Goal: Task Accomplishment & Management: Manage account settings

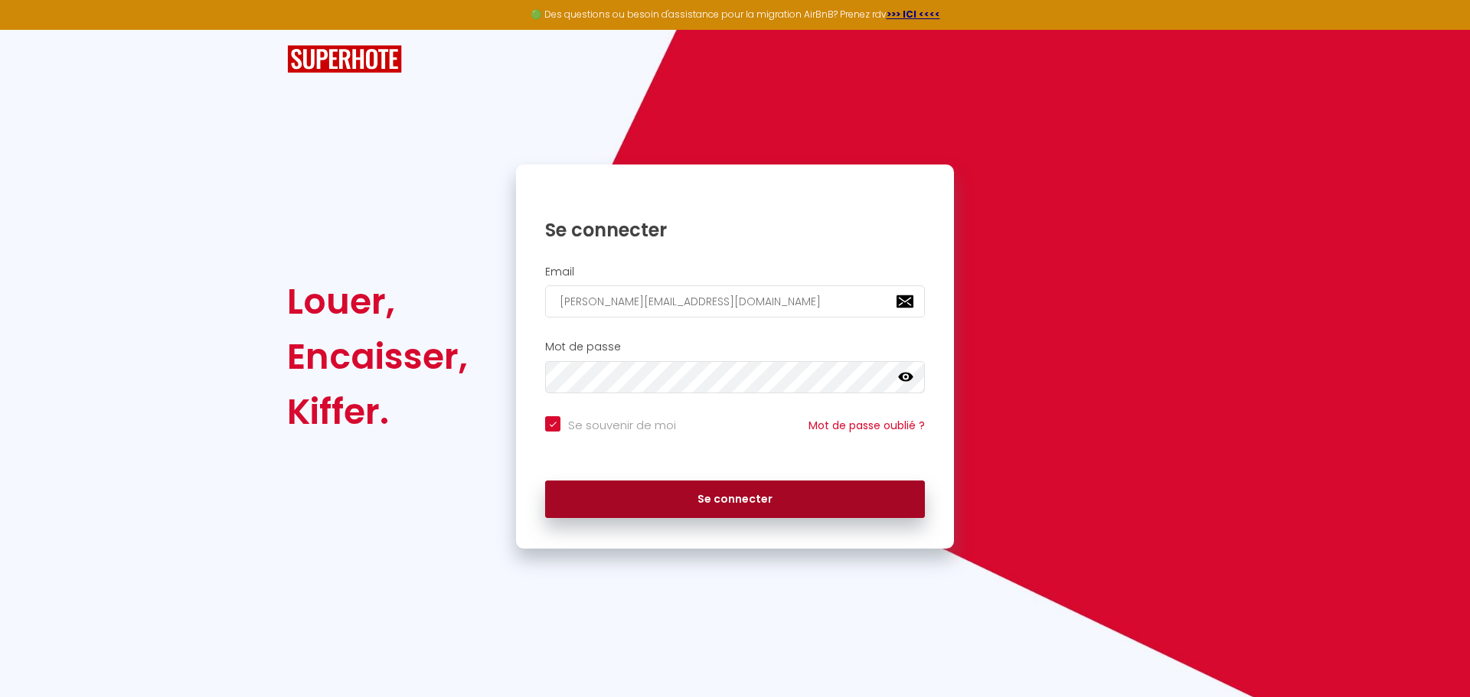
click at [635, 495] on button "Se connecter" at bounding box center [735, 500] width 380 height 38
checkbox input "true"
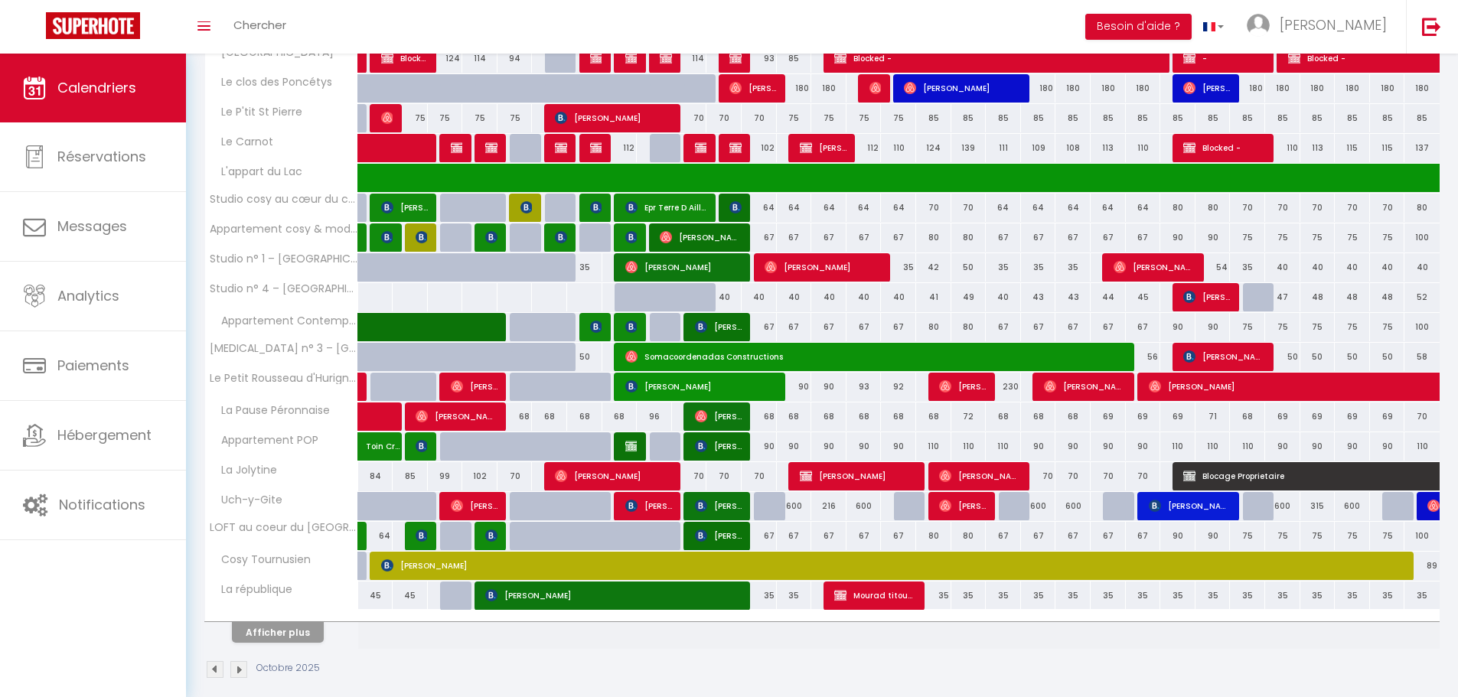
scroll to position [320, 0]
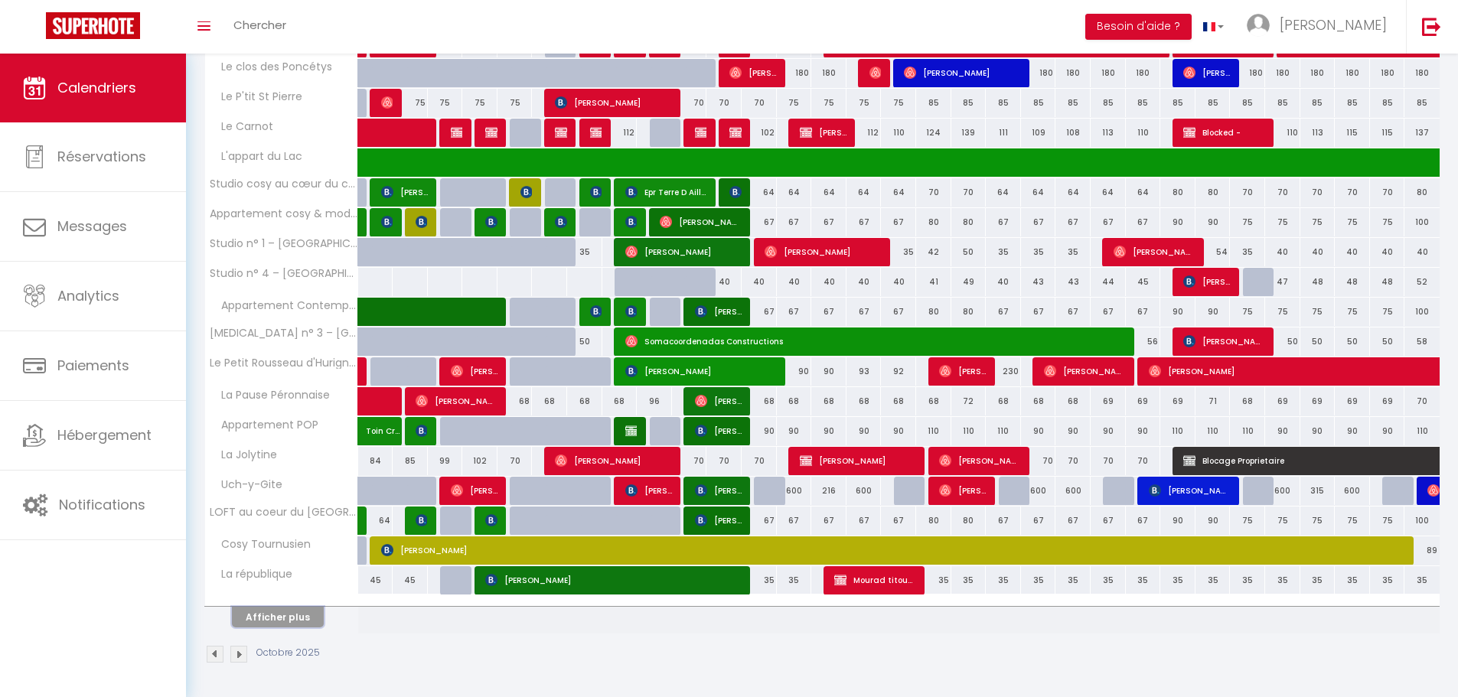
click at [289, 622] on button "Afficher plus" at bounding box center [278, 617] width 92 height 21
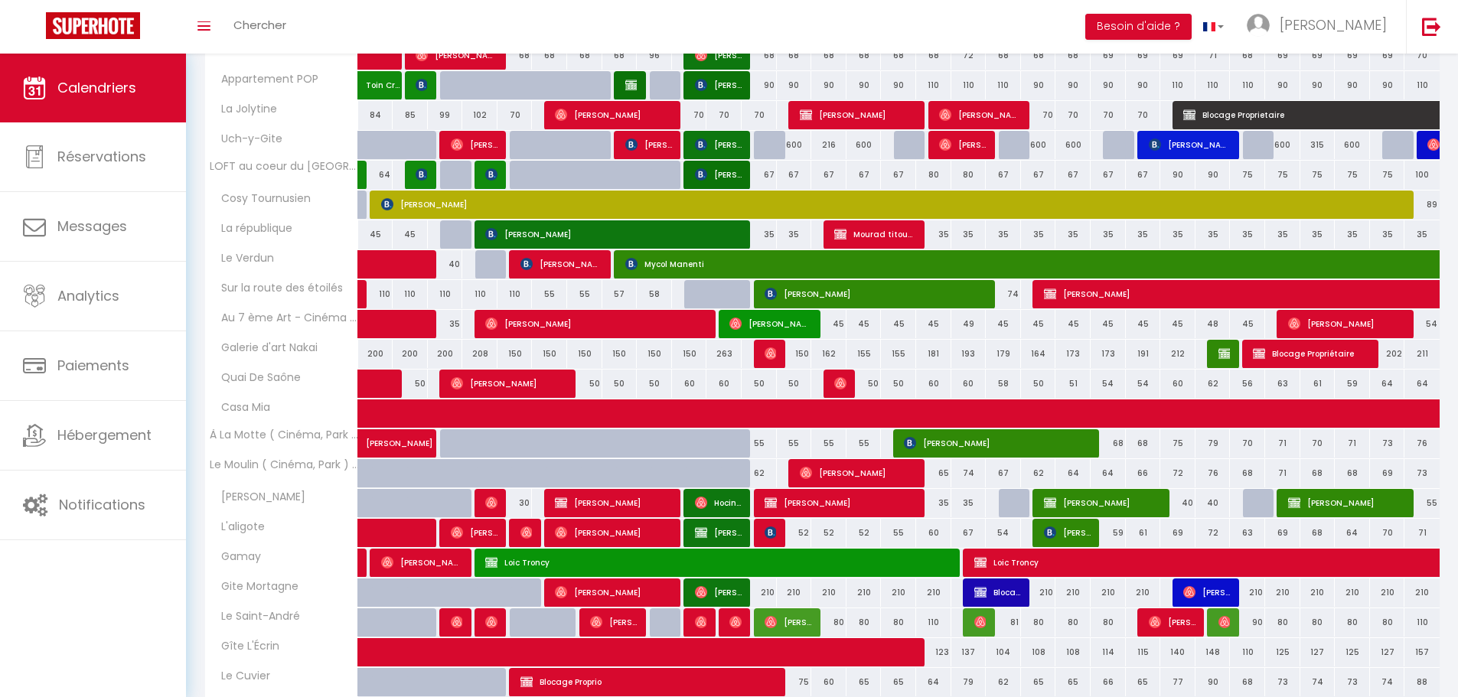
scroll to position [574, 0]
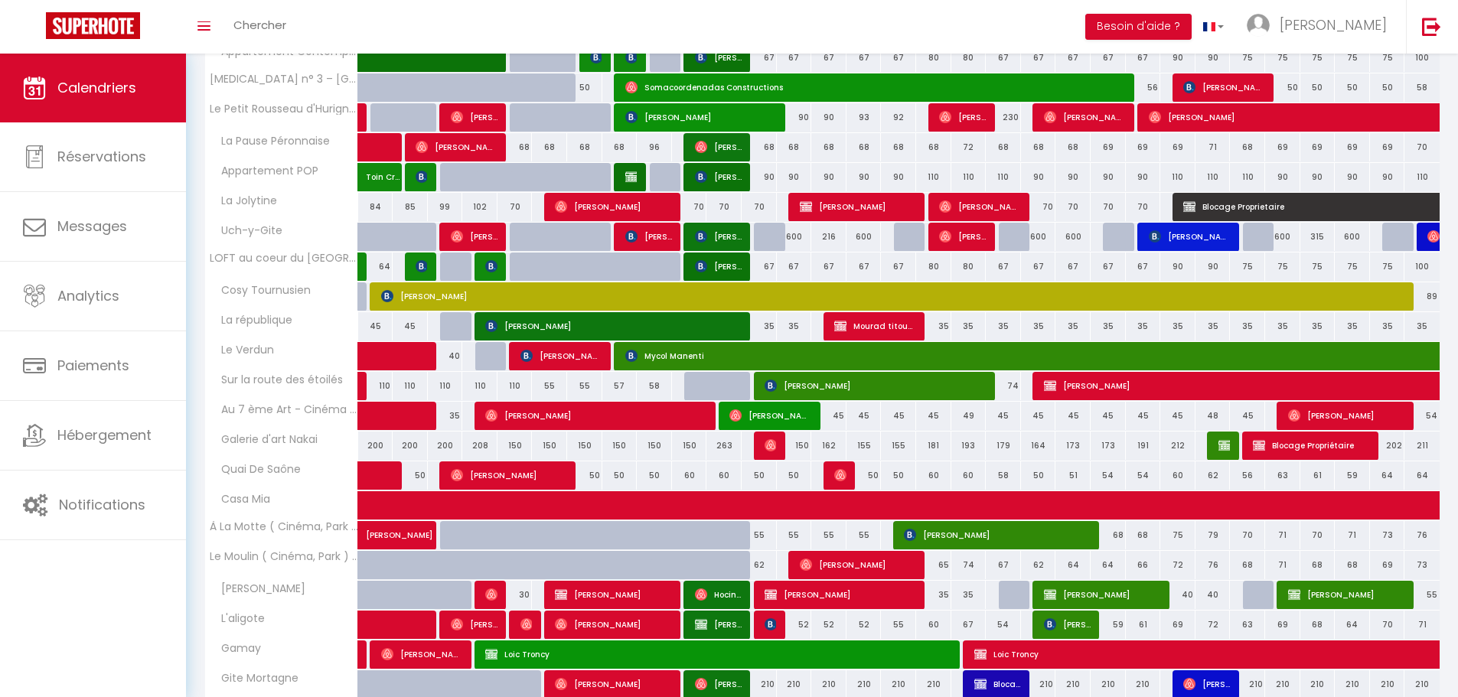
click at [253, 626] on span "L'aligote" at bounding box center [237, 619] width 61 height 17
click at [256, 623] on span "L'aligote" at bounding box center [237, 619] width 61 height 17
click at [638, 625] on span "[PERSON_NAME]" at bounding box center [613, 624] width 117 height 29
select select "OK"
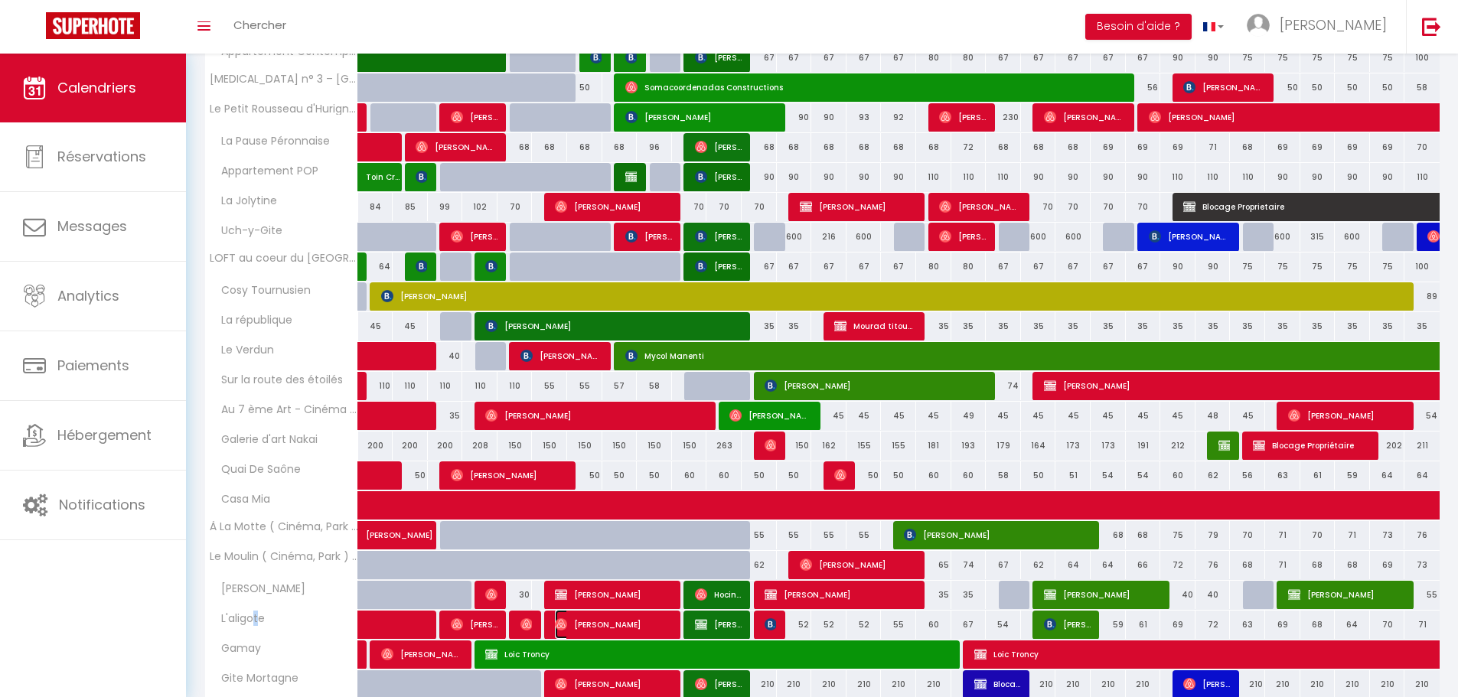
select select "1"
select select "0"
select select "1"
select select
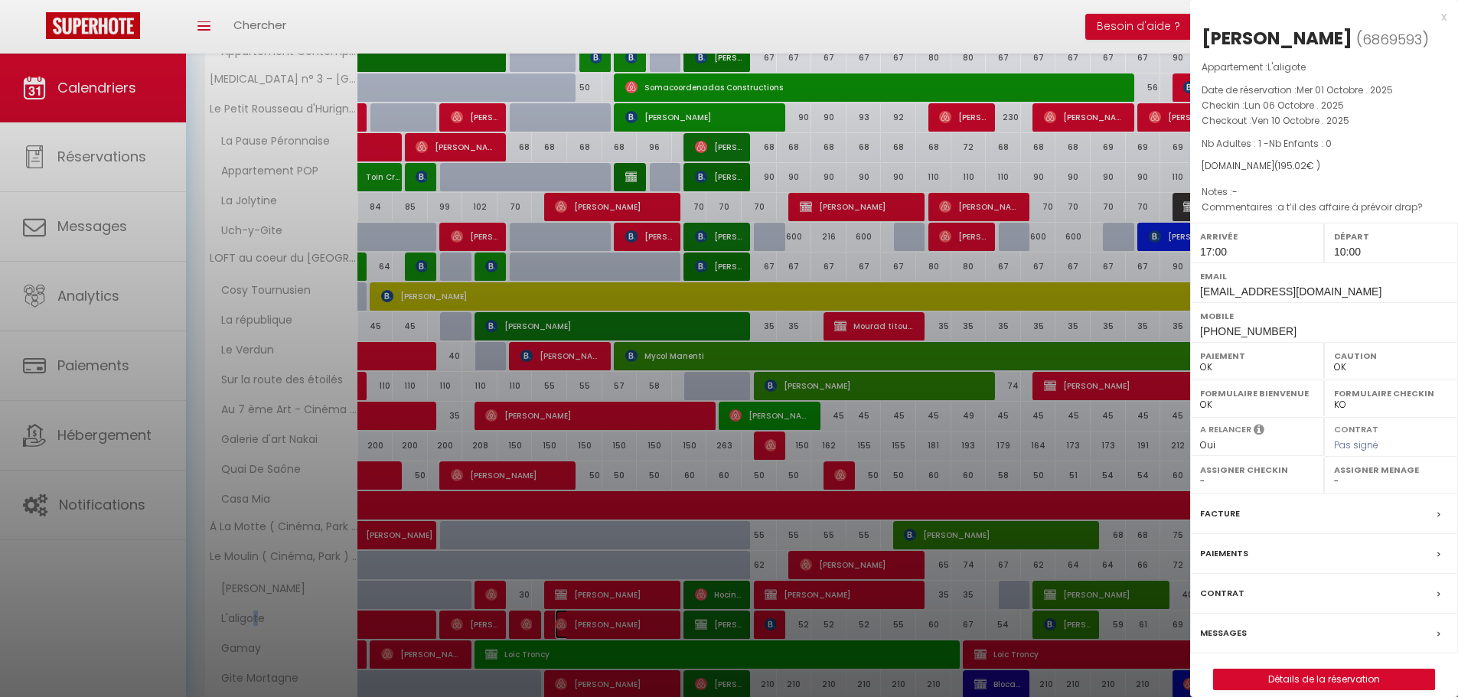
scroll to position [666, 0]
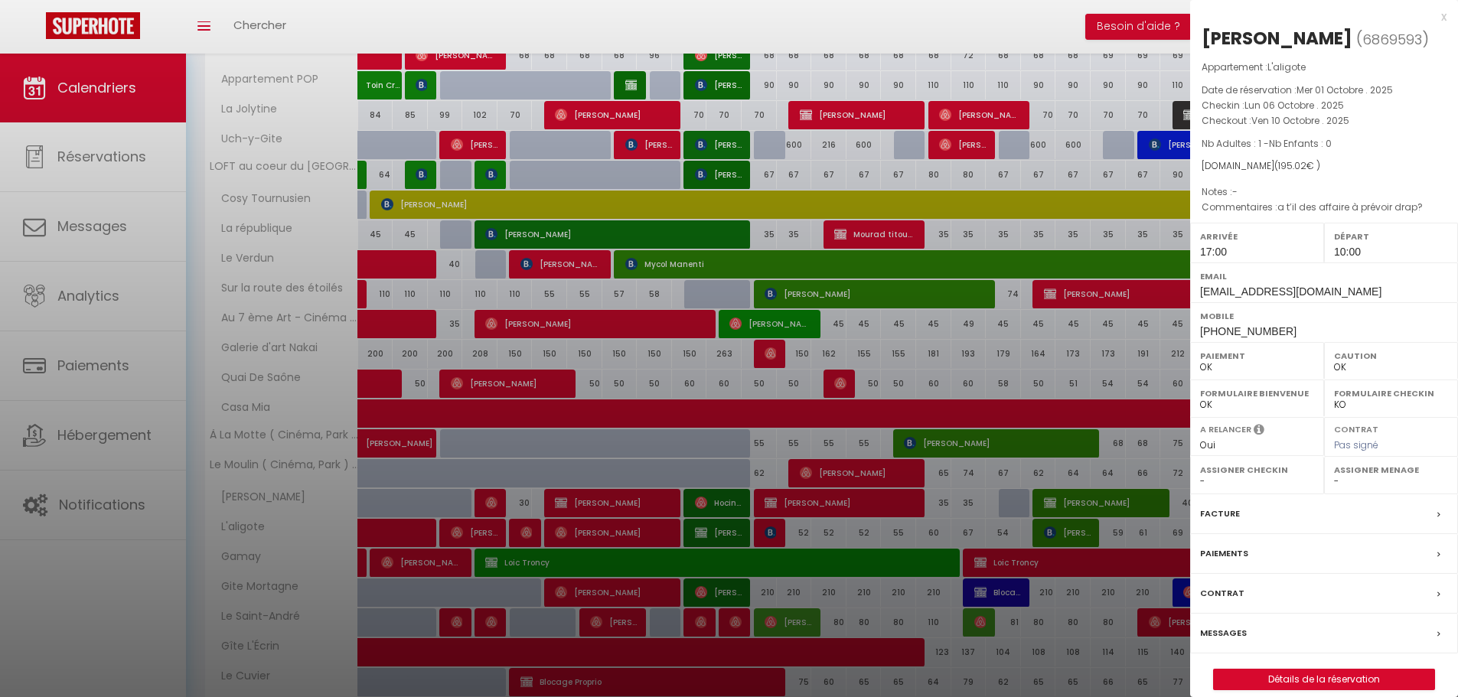
click at [1220, 642] on label "Messages" at bounding box center [1223, 633] width 47 height 16
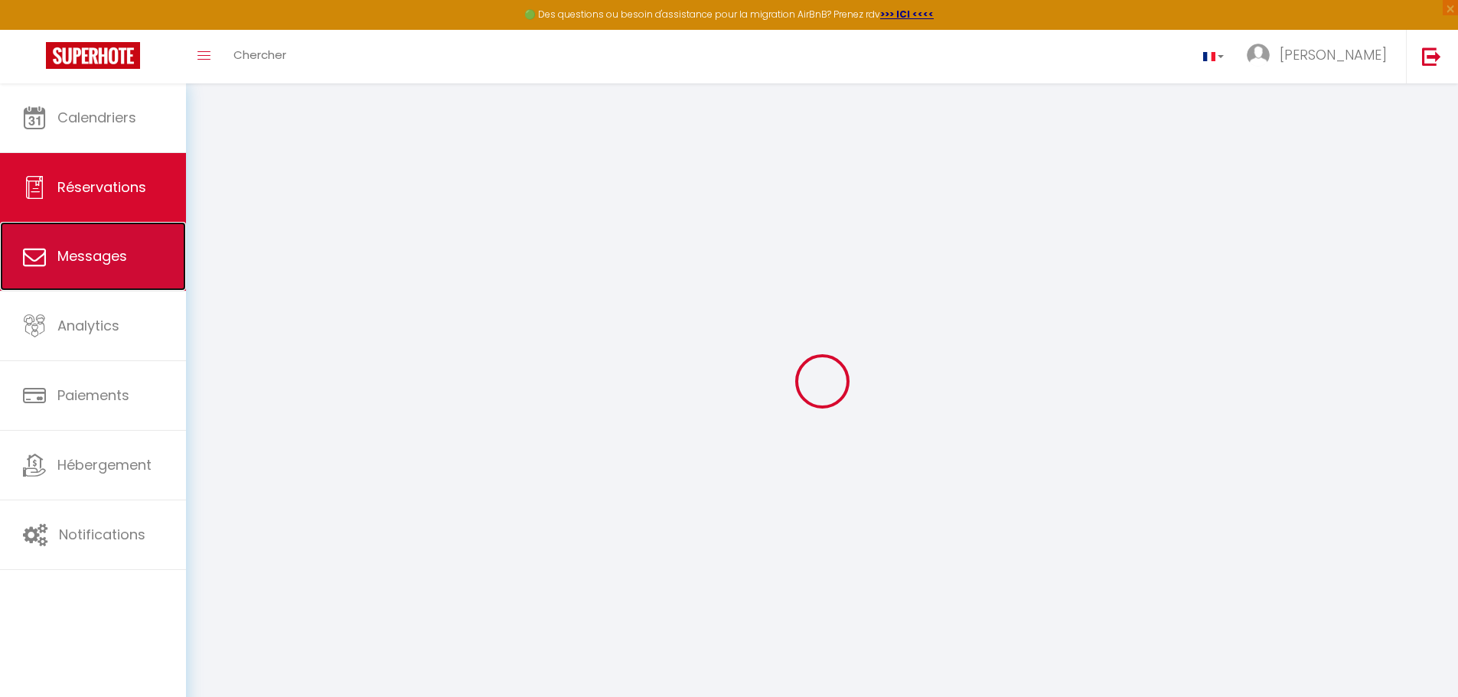
click at [86, 260] on span "Messages" at bounding box center [92, 256] width 70 height 19
select select "message"
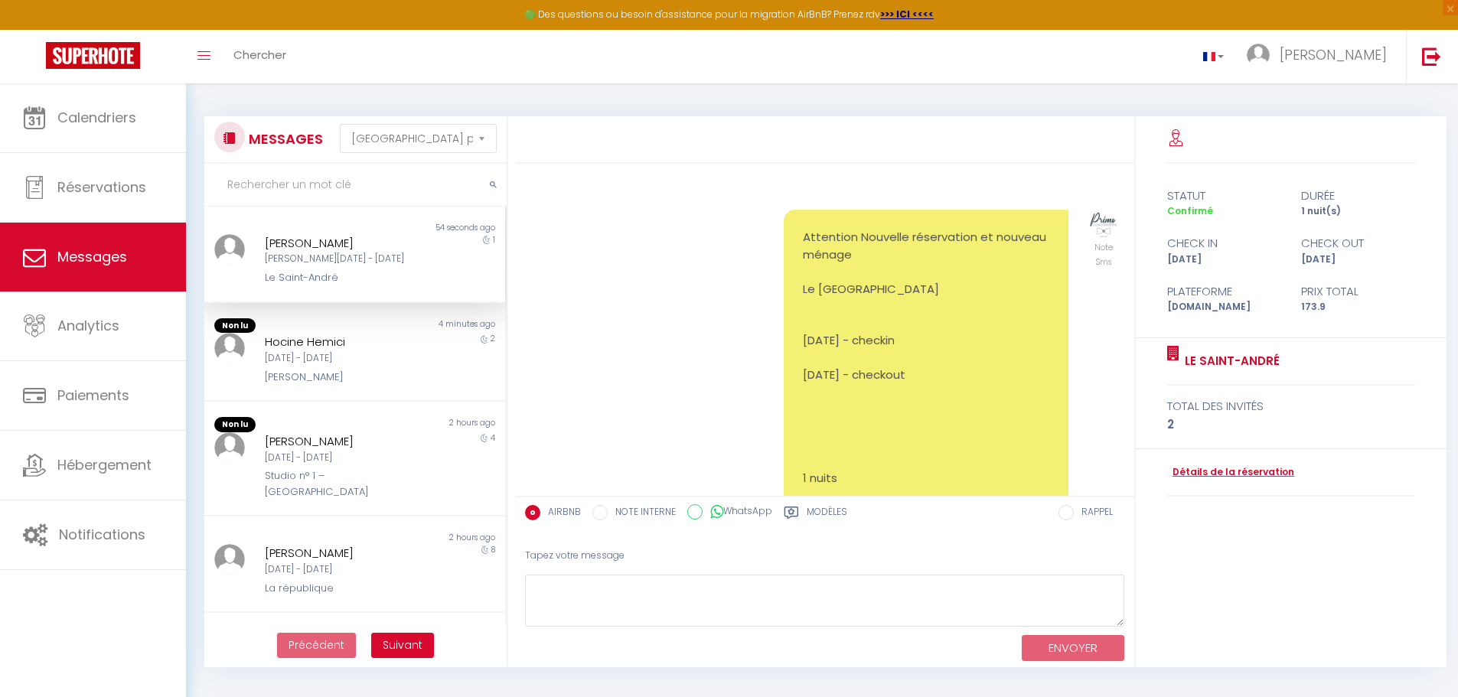
scroll to position [1018, 0]
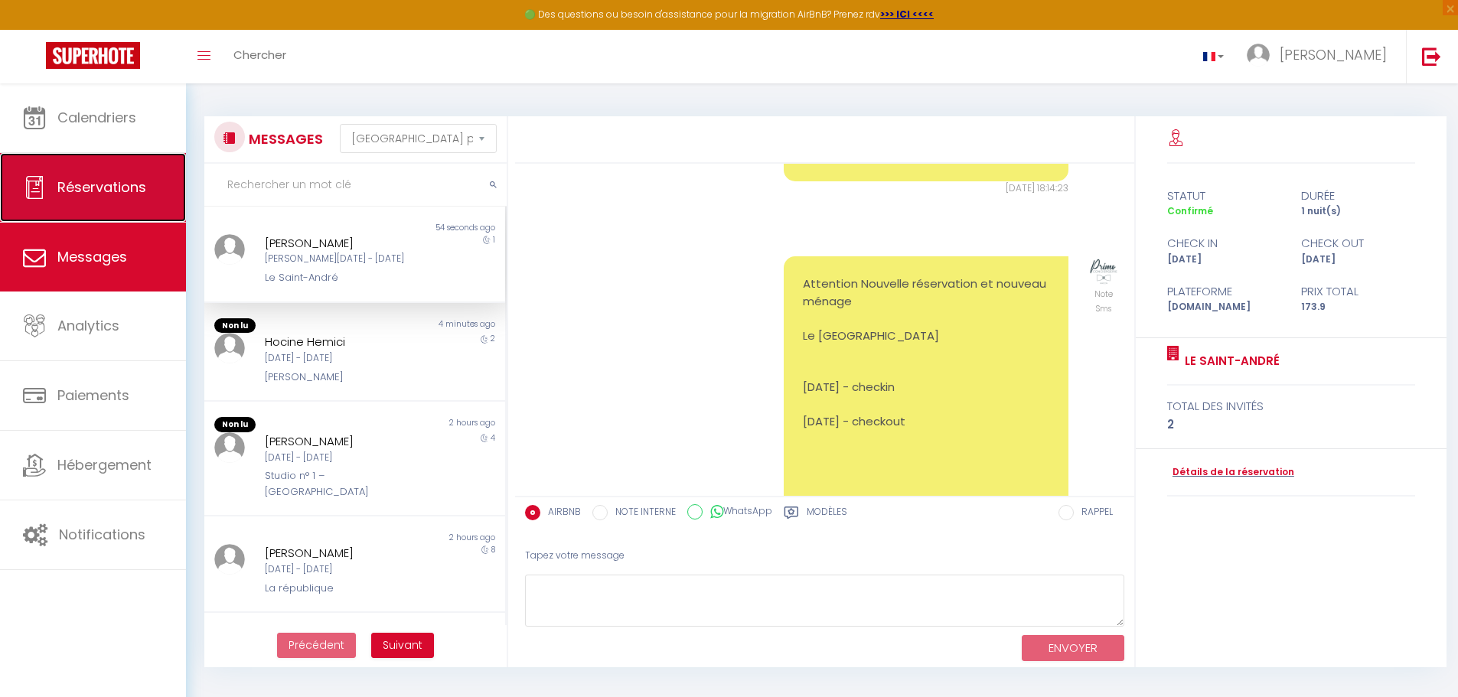
click at [108, 197] on link "Réservations" at bounding box center [93, 187] width 186 height 69
select select "not_cancelled"
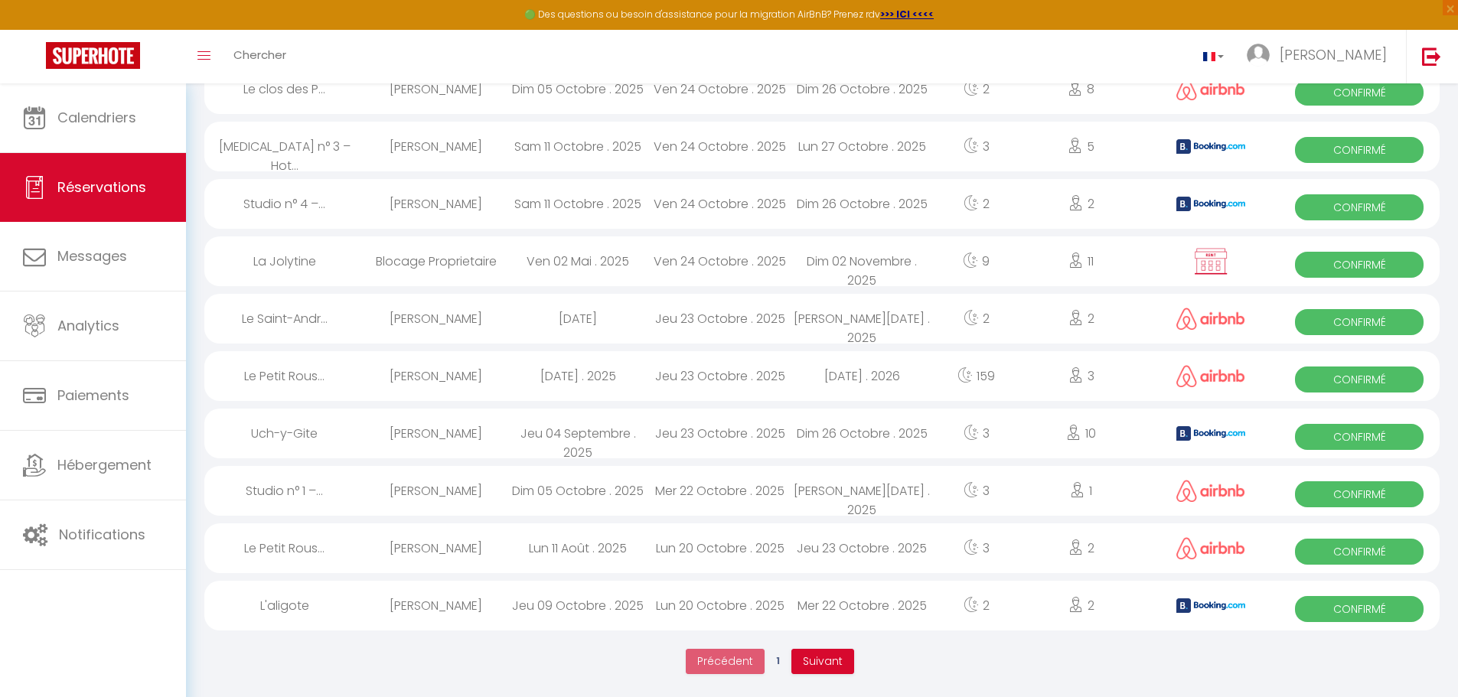
scroll to position [2467, 0]
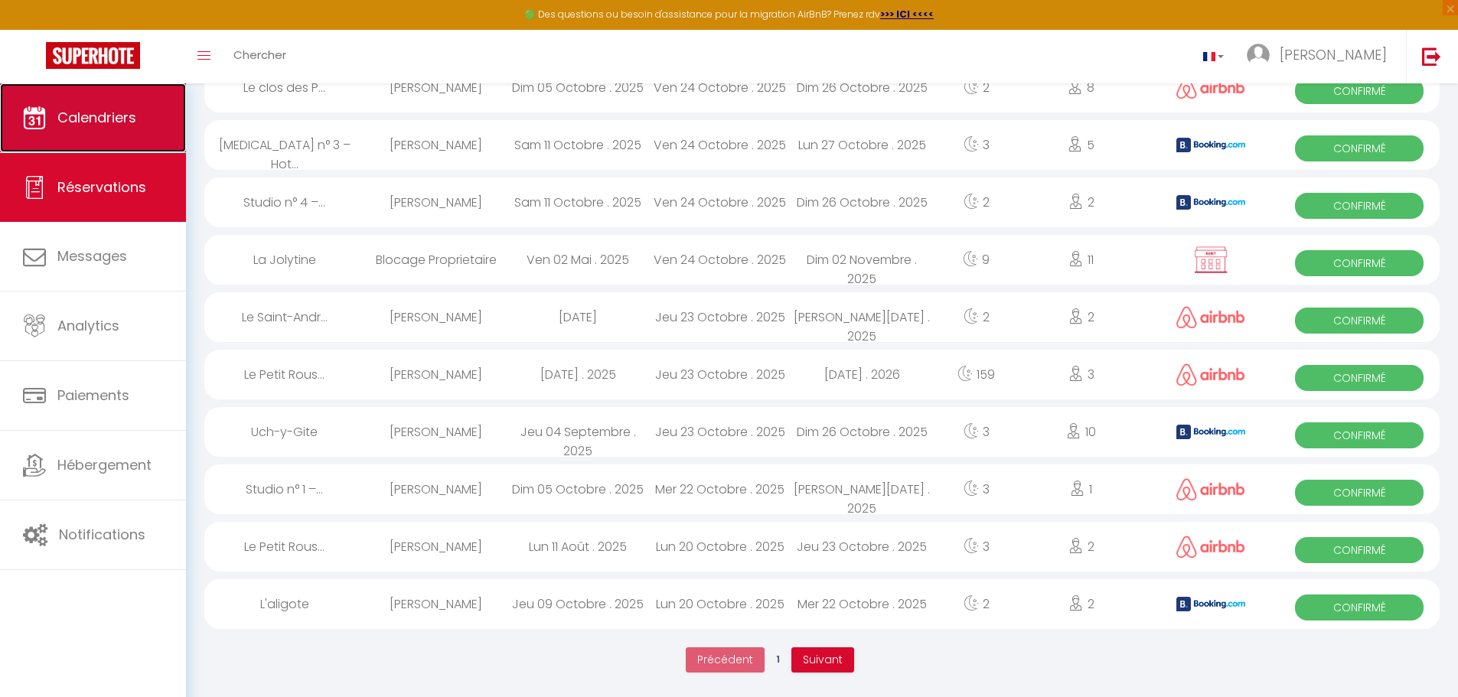
click at [90, 128] on link "Calendriers" at bounding box center [93, 117] width 186 height 69
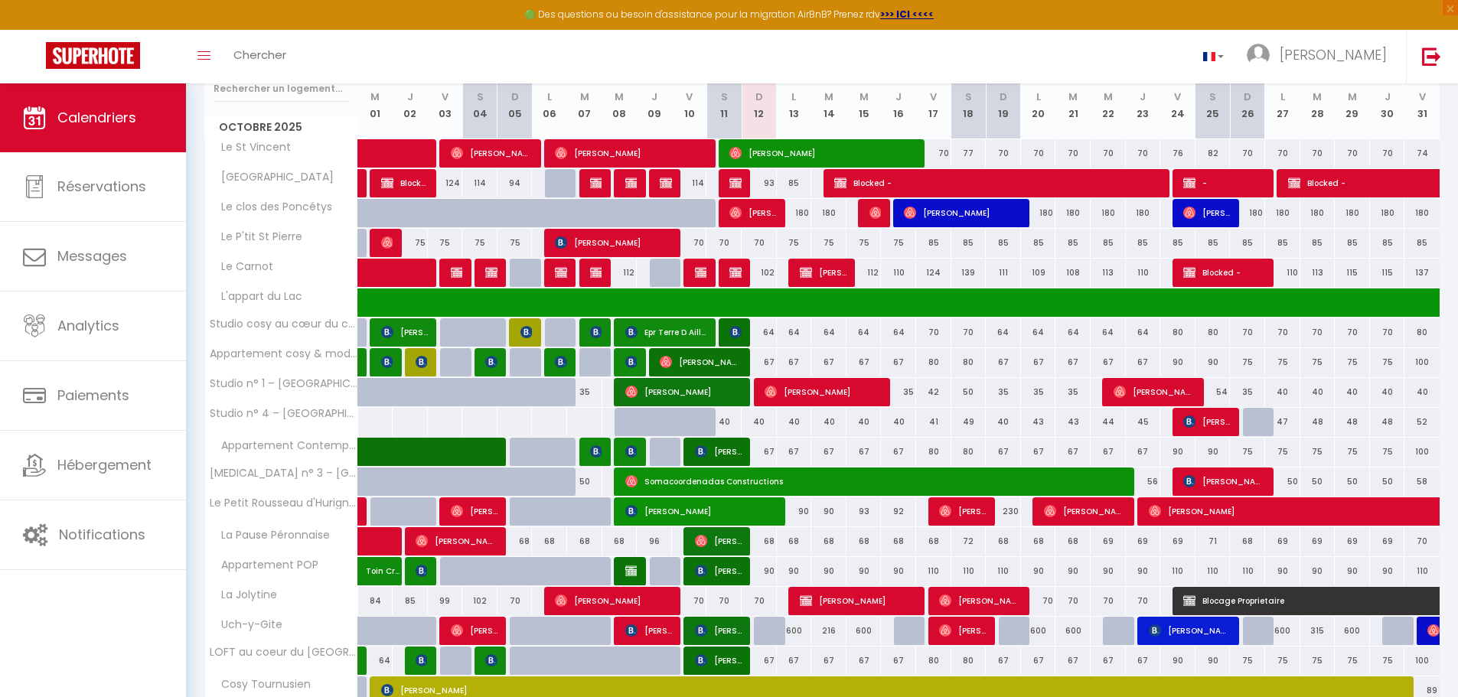
scroll to position [350, 0]
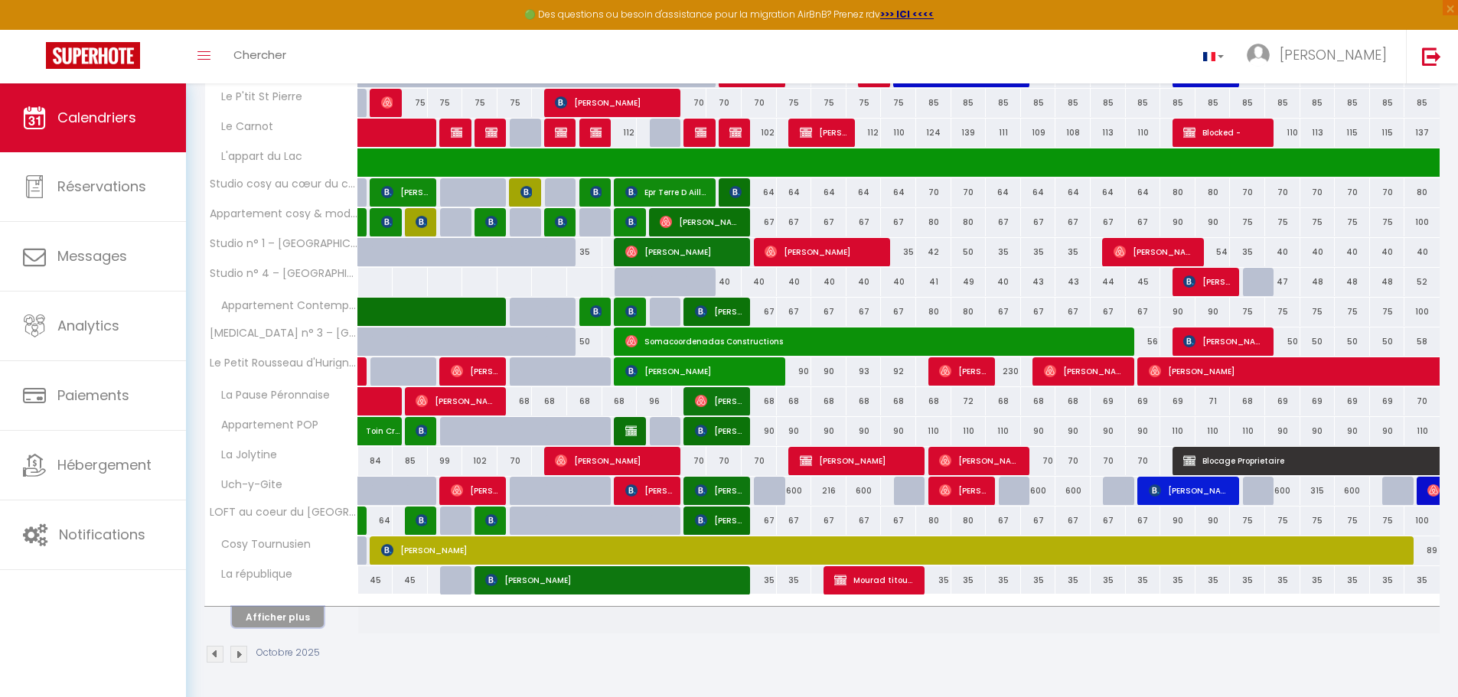
click at [287, 626] on button "Afficher plus" at bounding box center [278, 617] width 92 height 21
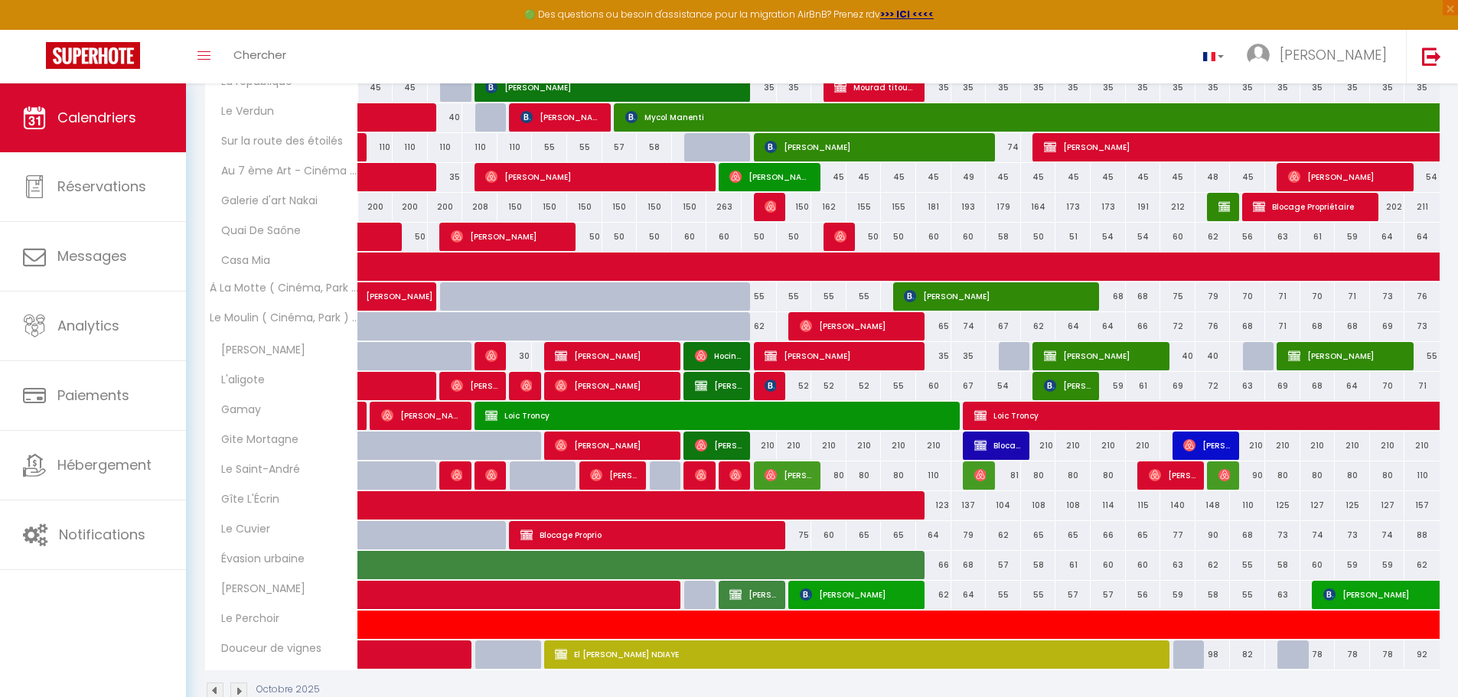
scroll to position [880, 0]
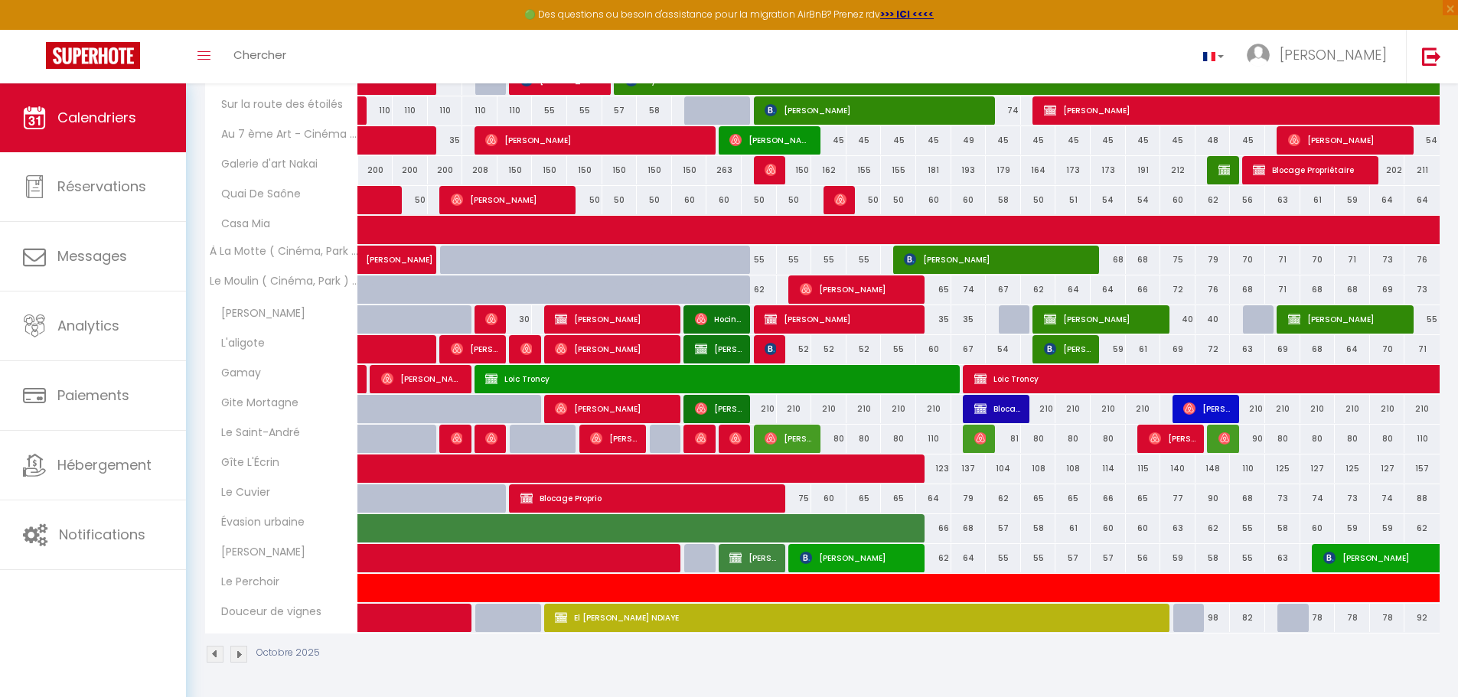
click at [248, 346] on span "L'aligote" at bounding box center [237, 343] width 61 height 17
click at [728, 349] on span "[PERSON_NAME]" at bounding box center [718, 349] width 47 height 29
select select "OK"
select select "0"
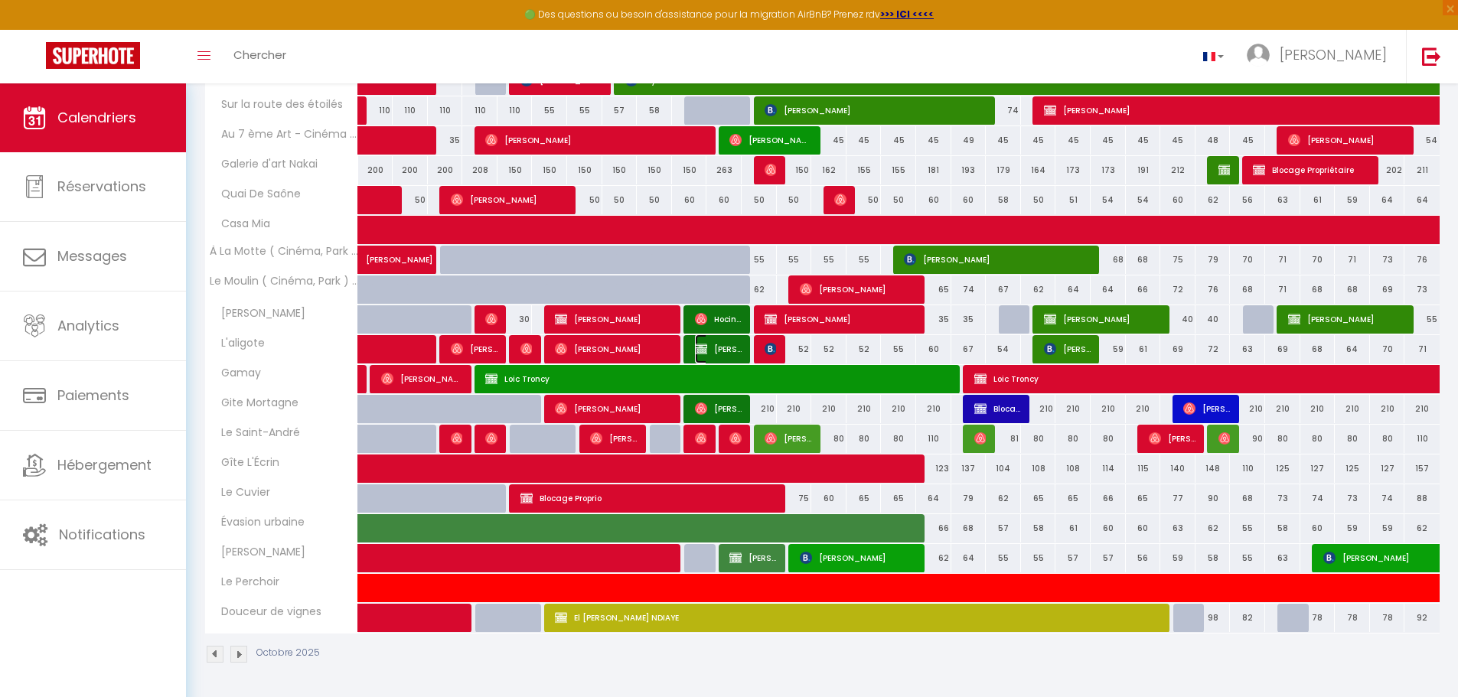
select select "0"
select select "1"
select select
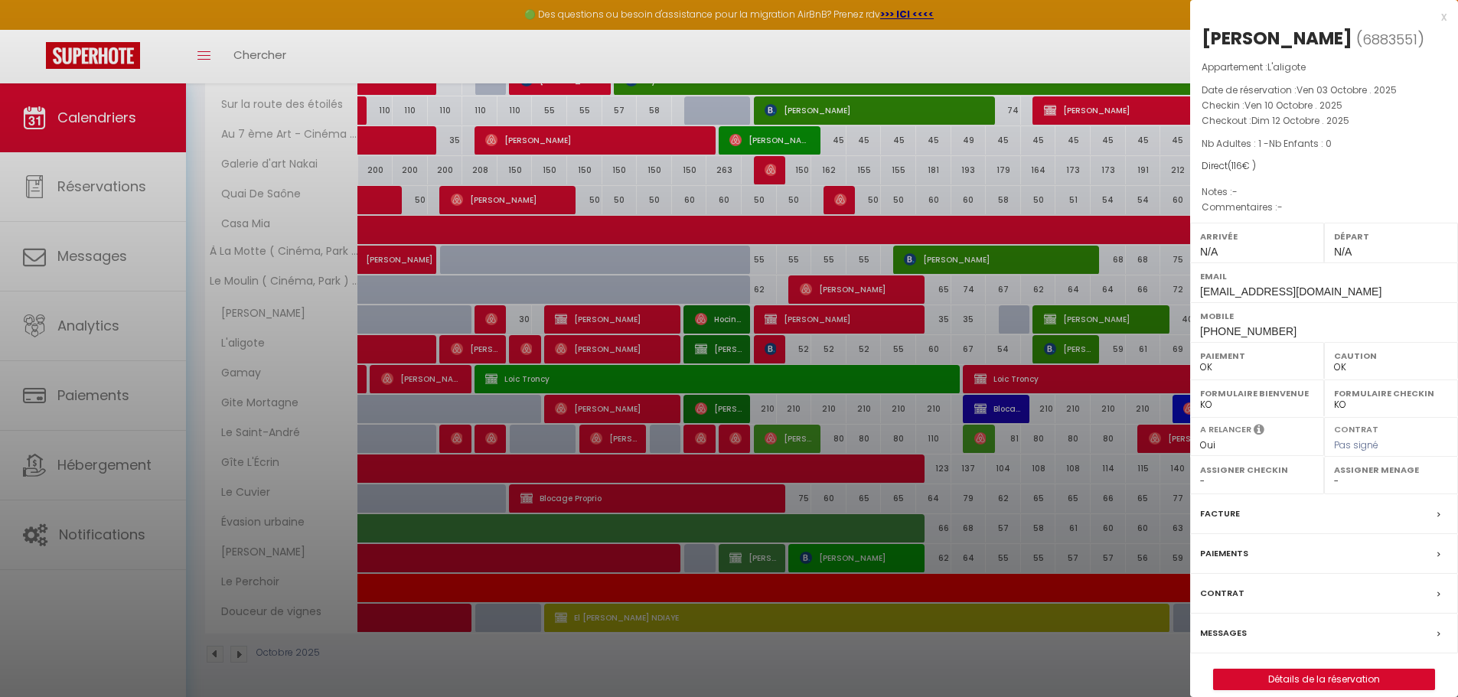
click at [1223, 642] on label "Messages" at bounding box center [1223, 633] width 47 height 16
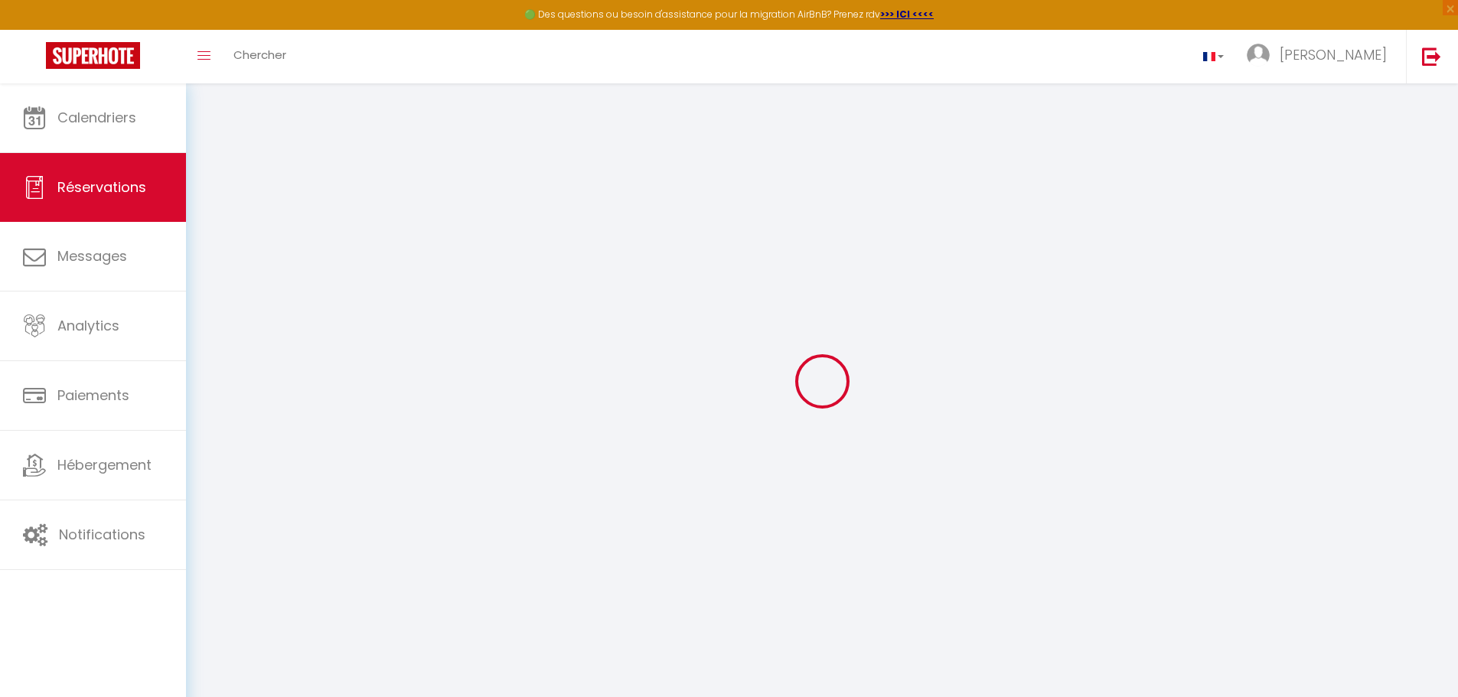
select select
checkbox input "false"
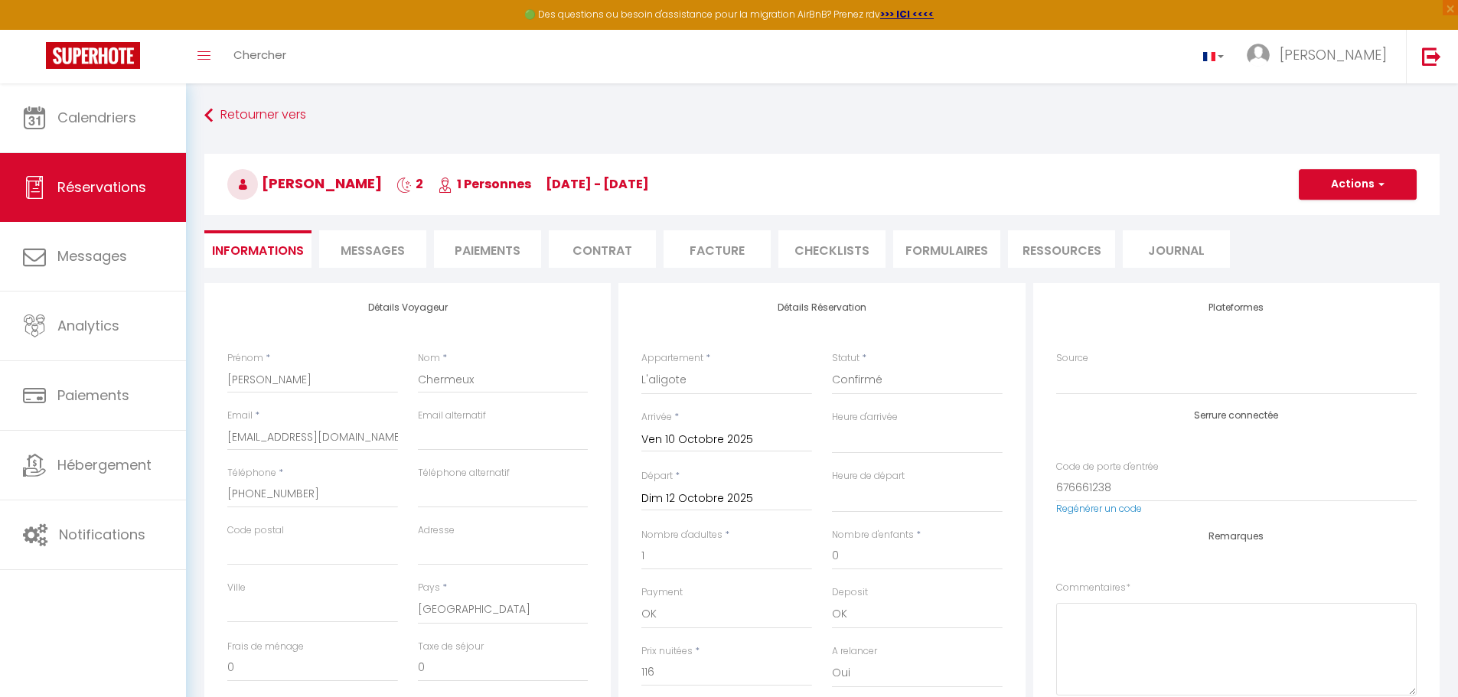
select select
checkbox input "false"
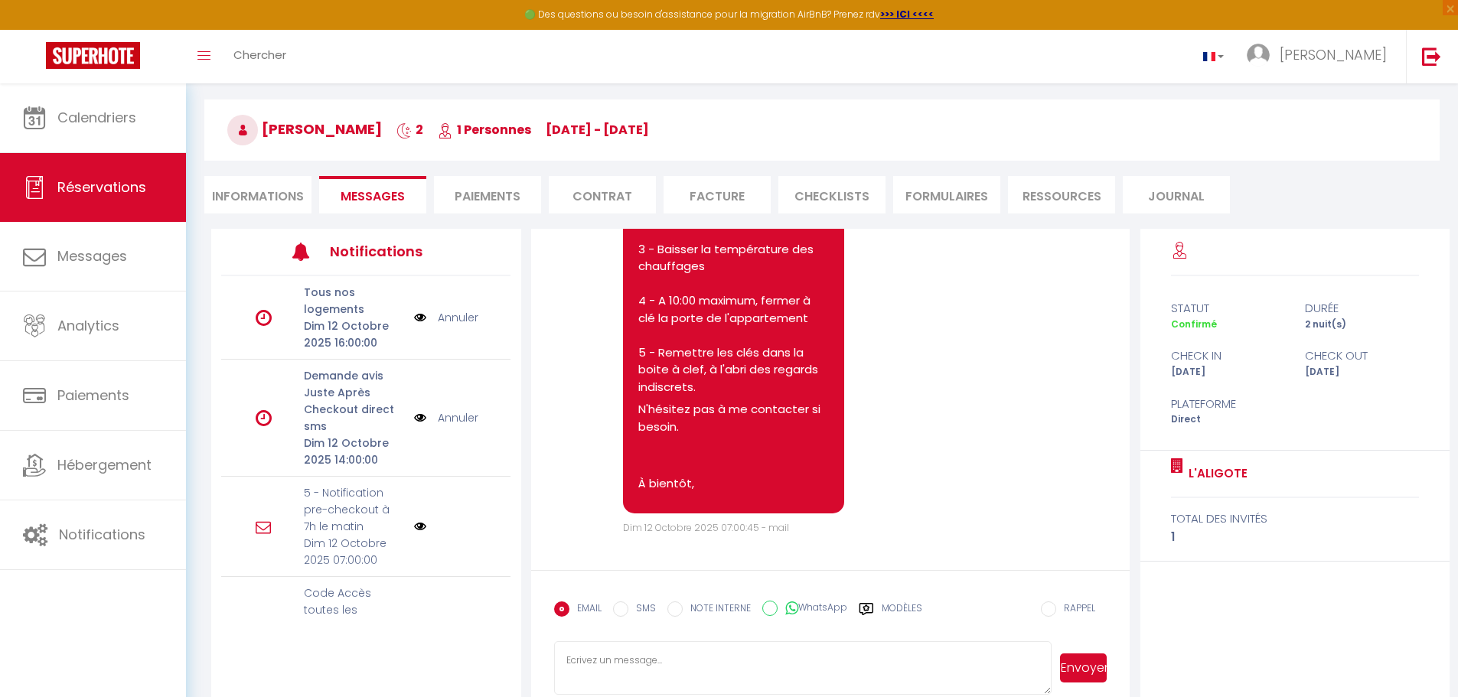
scroll to position [83, 0]
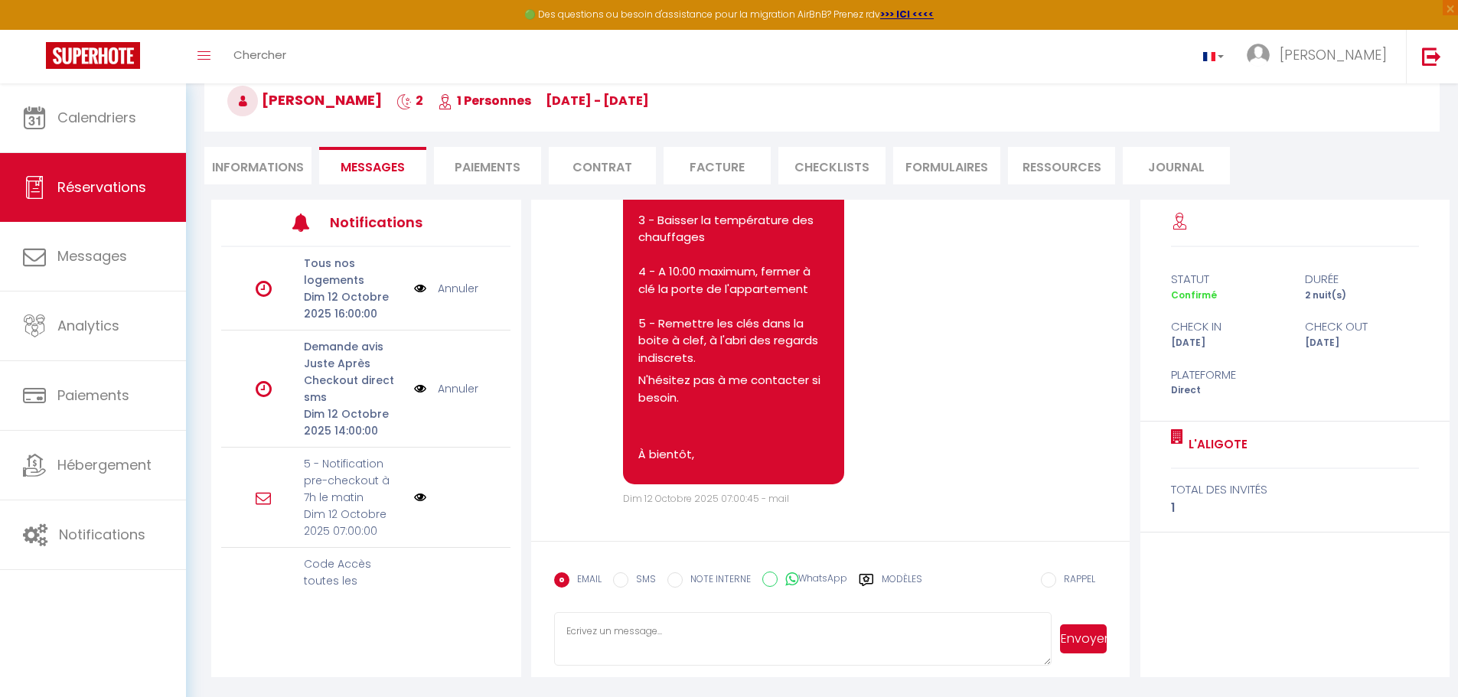
click at [256, 160] on li "Informations" at bounding box center [257, 166] width 107 height 38
select select
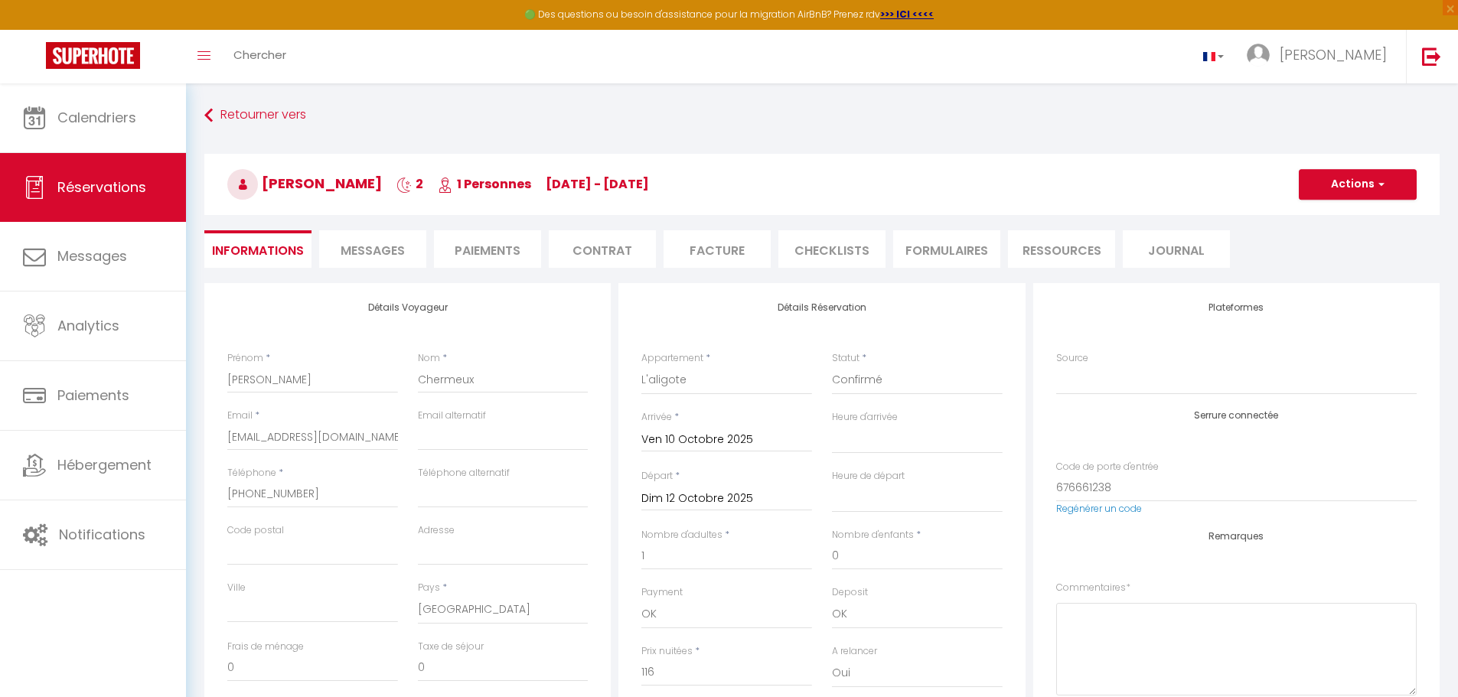
click at [406, 255] on li "Messages" at bounding box center [372, 249] width 107 height 38
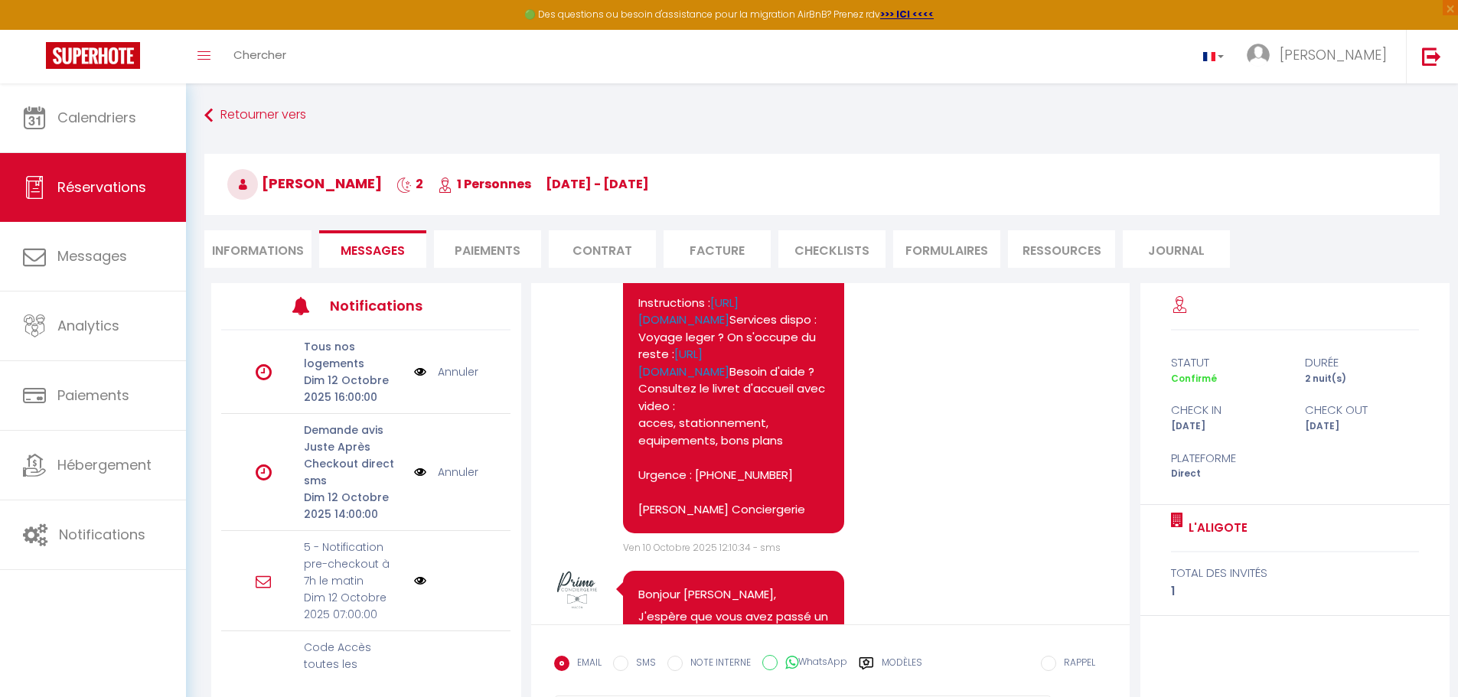
scroll to position [3490, 0]
drag, startPoint x: 685, startPoint y: 480, endPoint x: 627, endPoint y: 478, distance: 58.2
click at [627, 478] on div "Bonjour [PERSON_NAME], Votre sejour commence ici ! Adresse : L'aligote [STREET_…" at bounding box center [733, 312] width 221 height 444
copy pre "L'aligote"
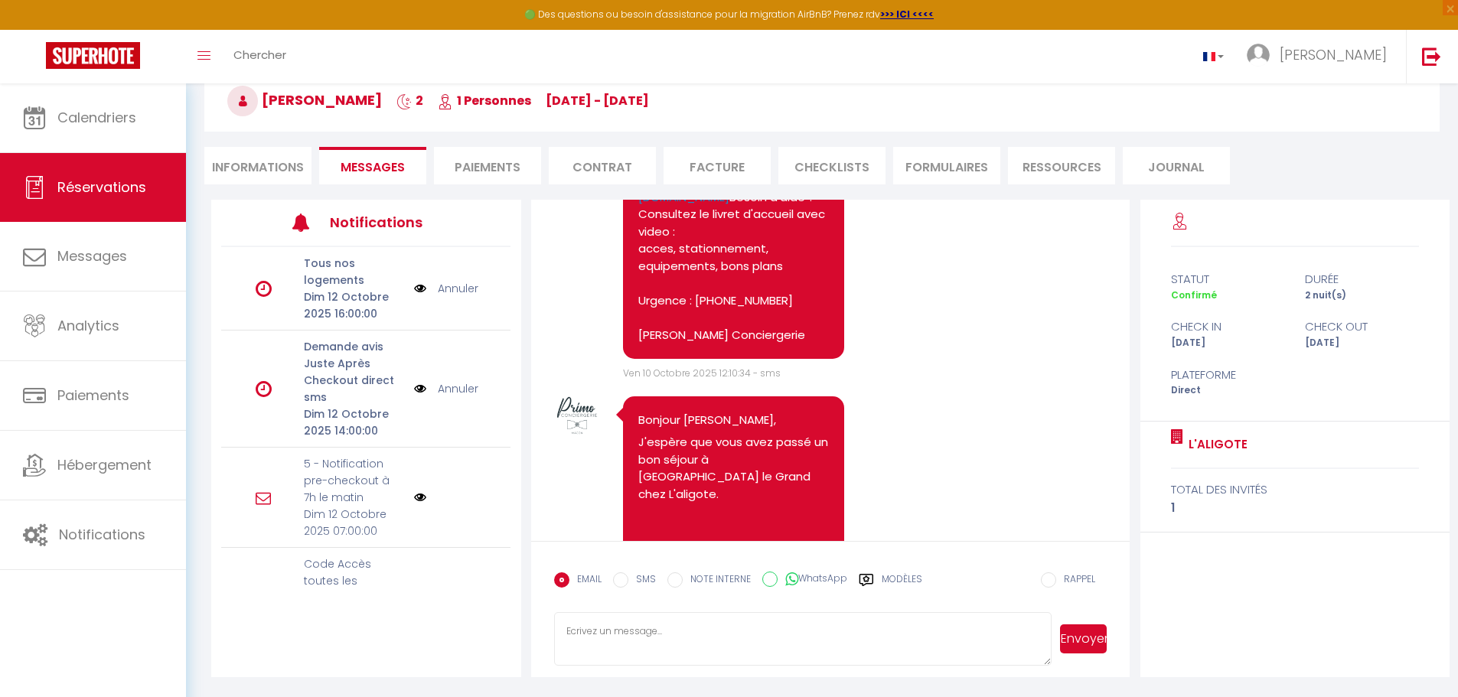
scroll to position [3674, 0]
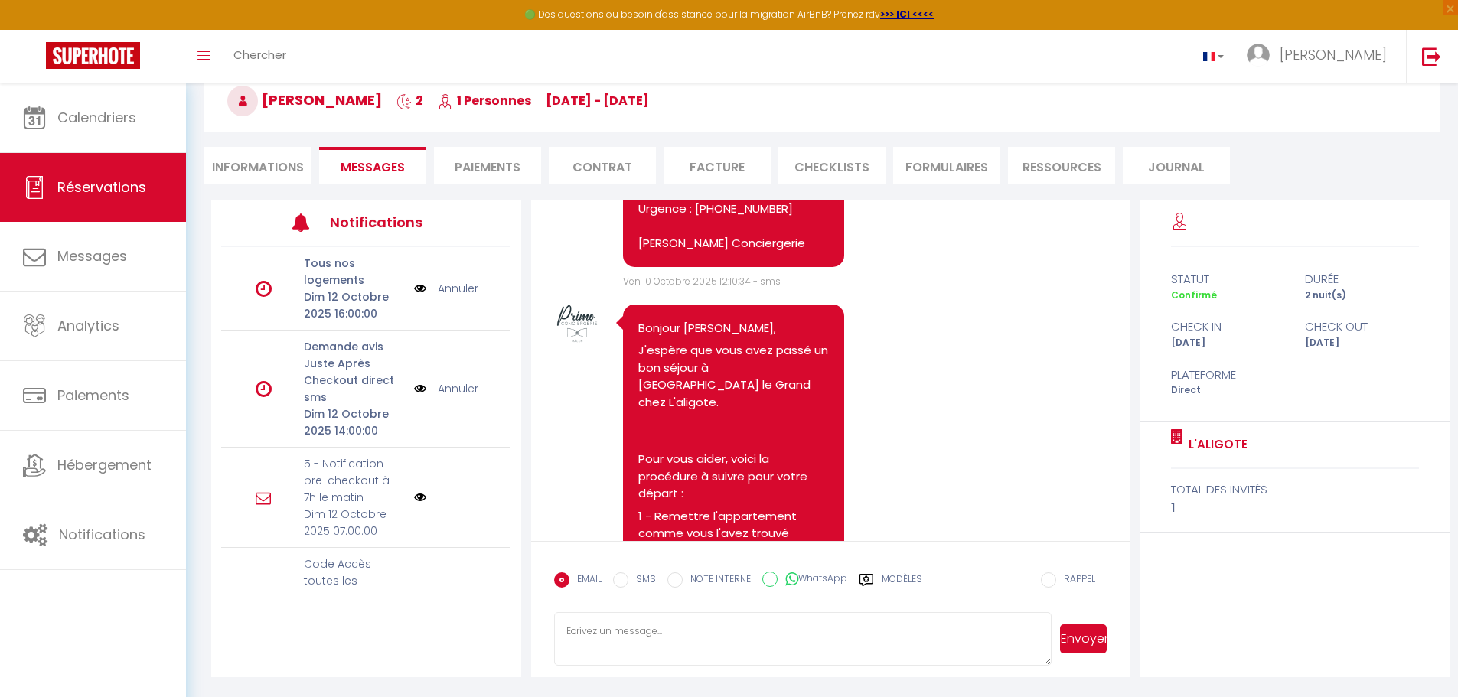
click at [679, 252] on pre "Bonjour [PERSON_NAME], Votre sejour commence ici ! Adresse : L'aligote [STREET_…" at bounding box center [733, 44] width 191 height 413
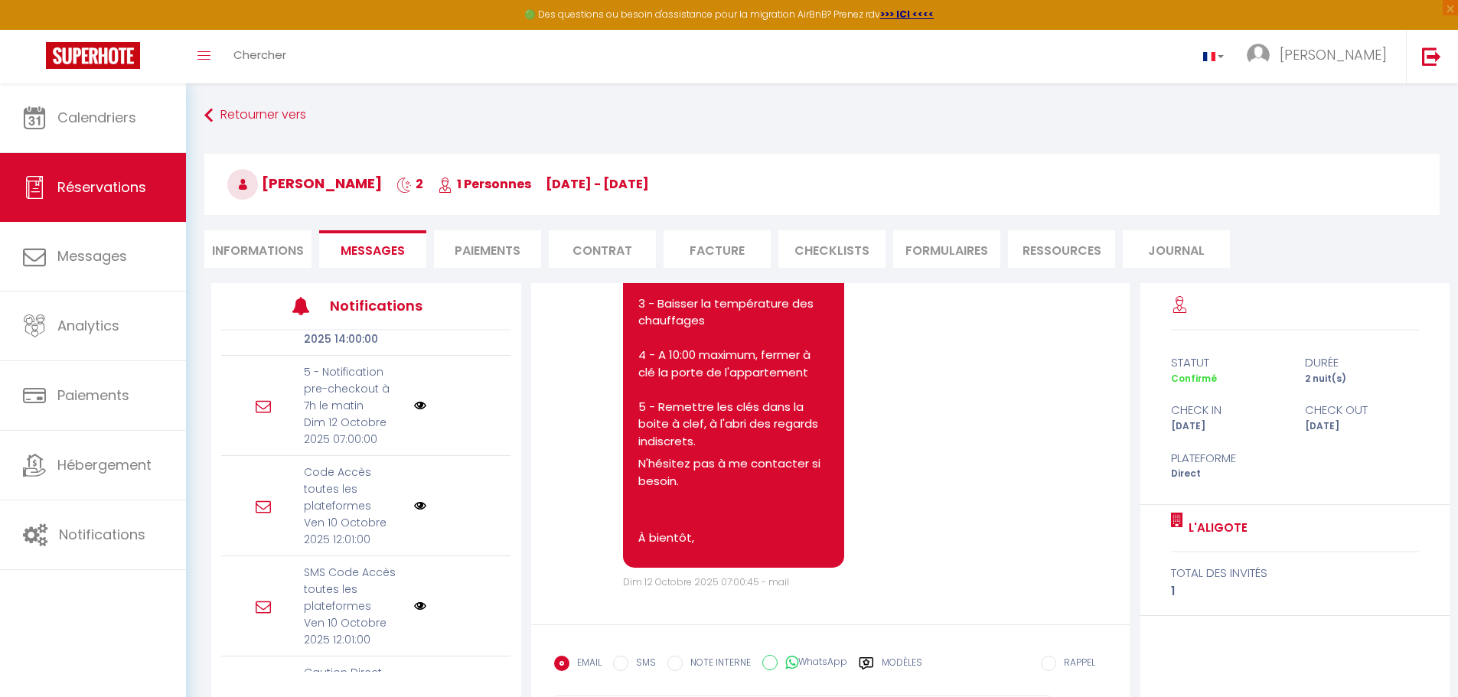
scroll to position [184, 0]
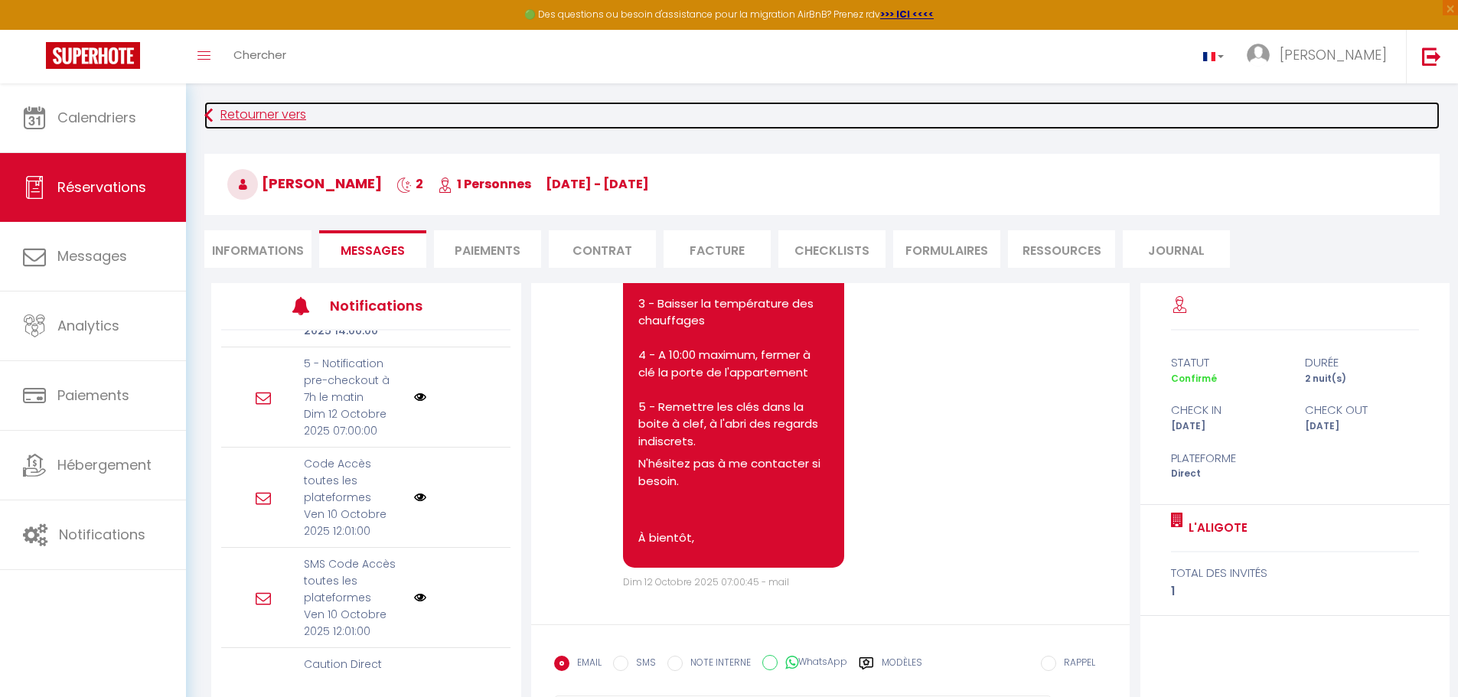
click at [209, 111] on icon at bounding box center [208, 116] width 8 height 28
select select
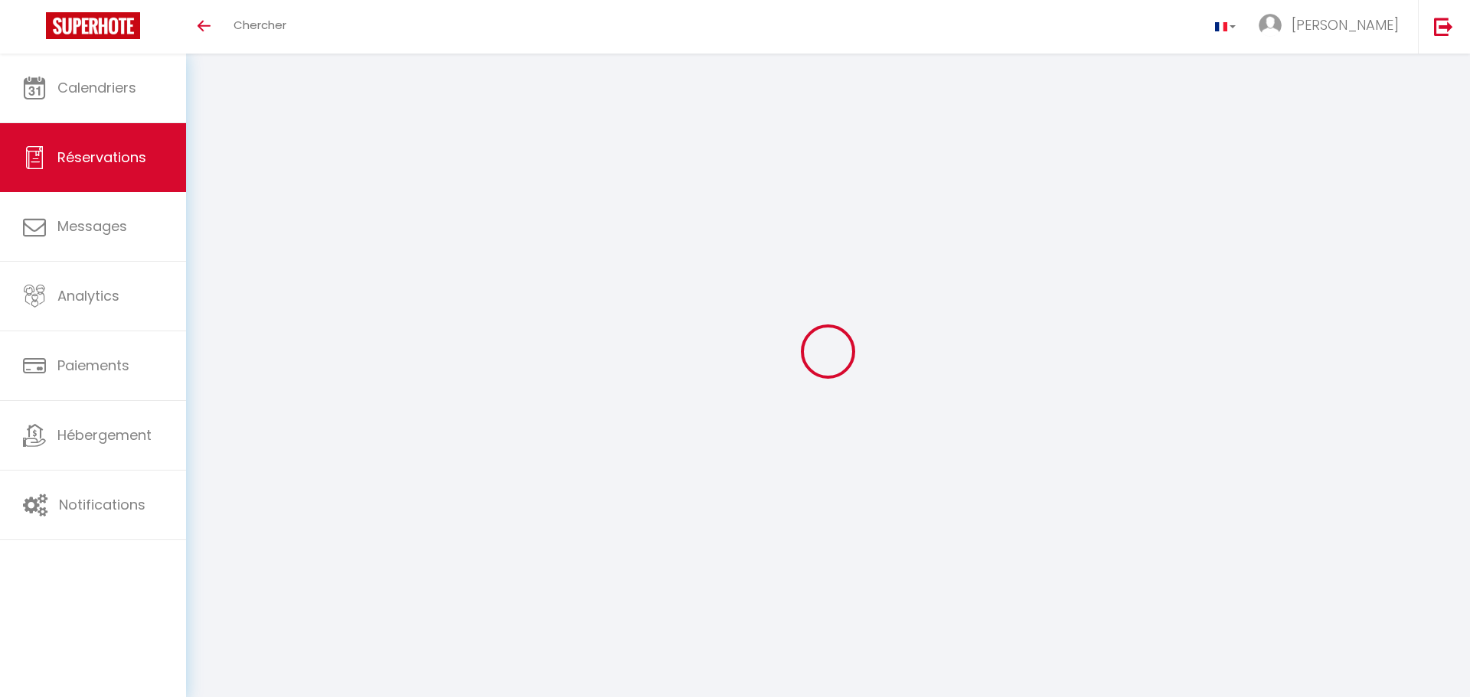
select select
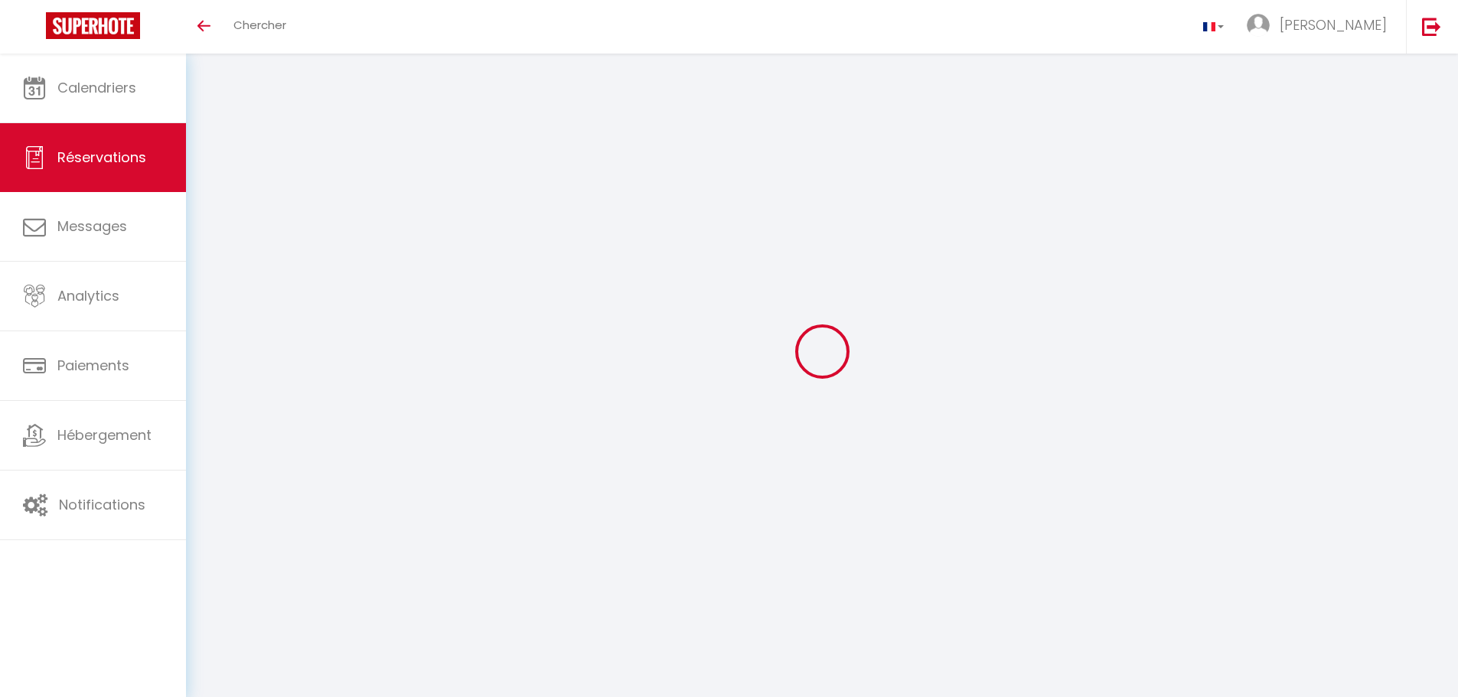
select select
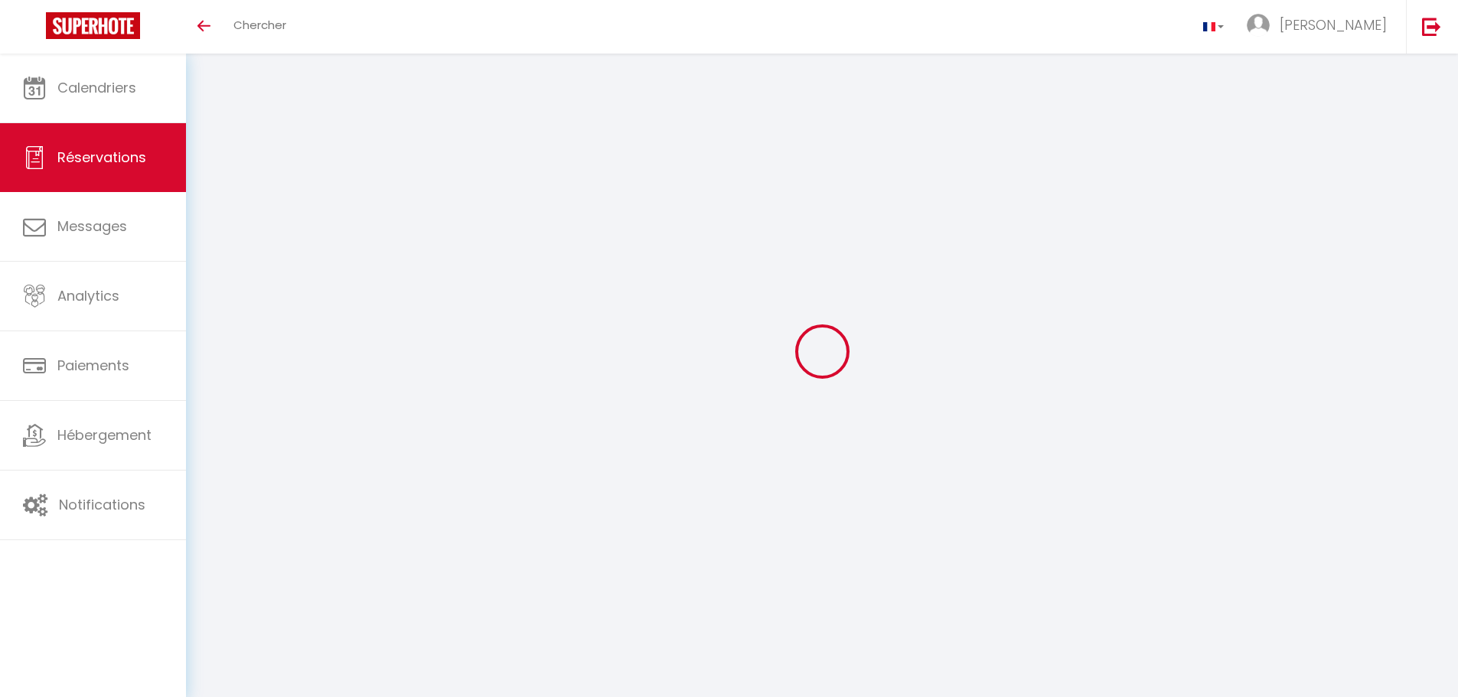
checkbox input "false"
select select
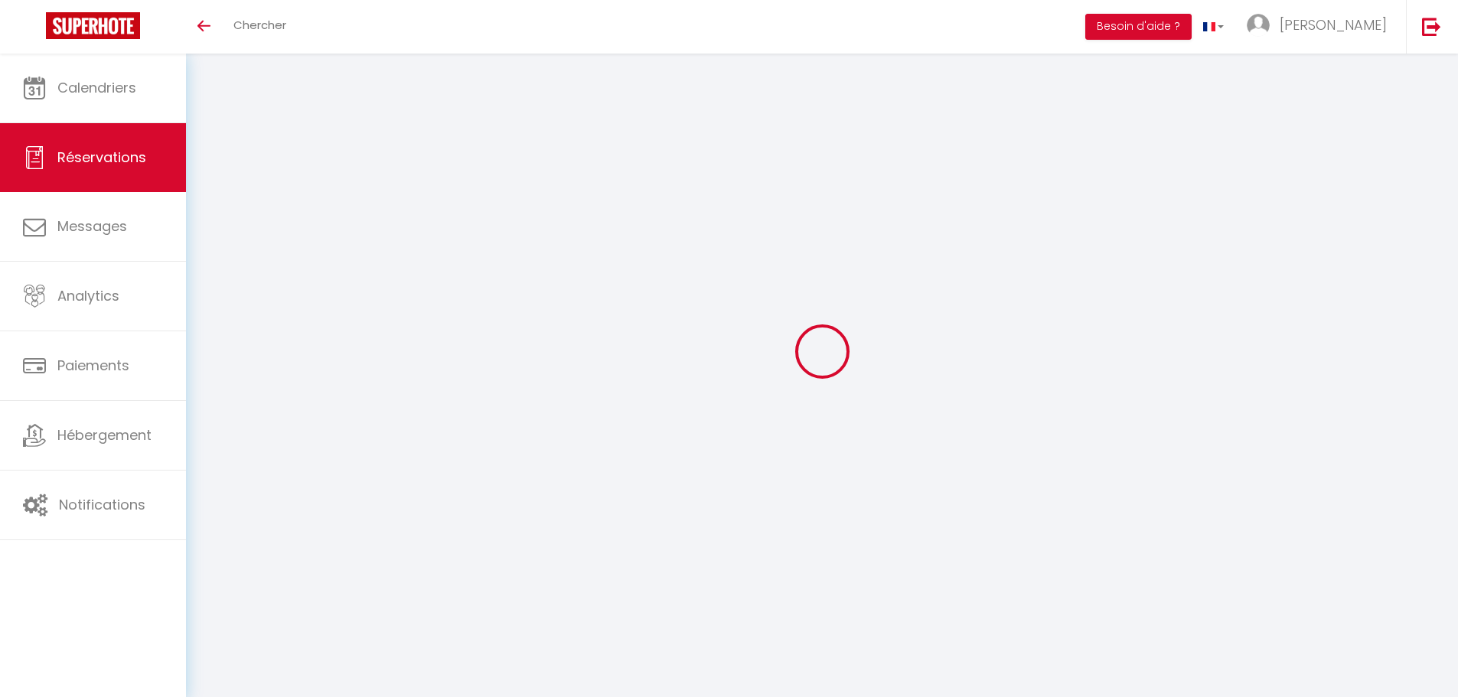
select select
checkbox input "false"
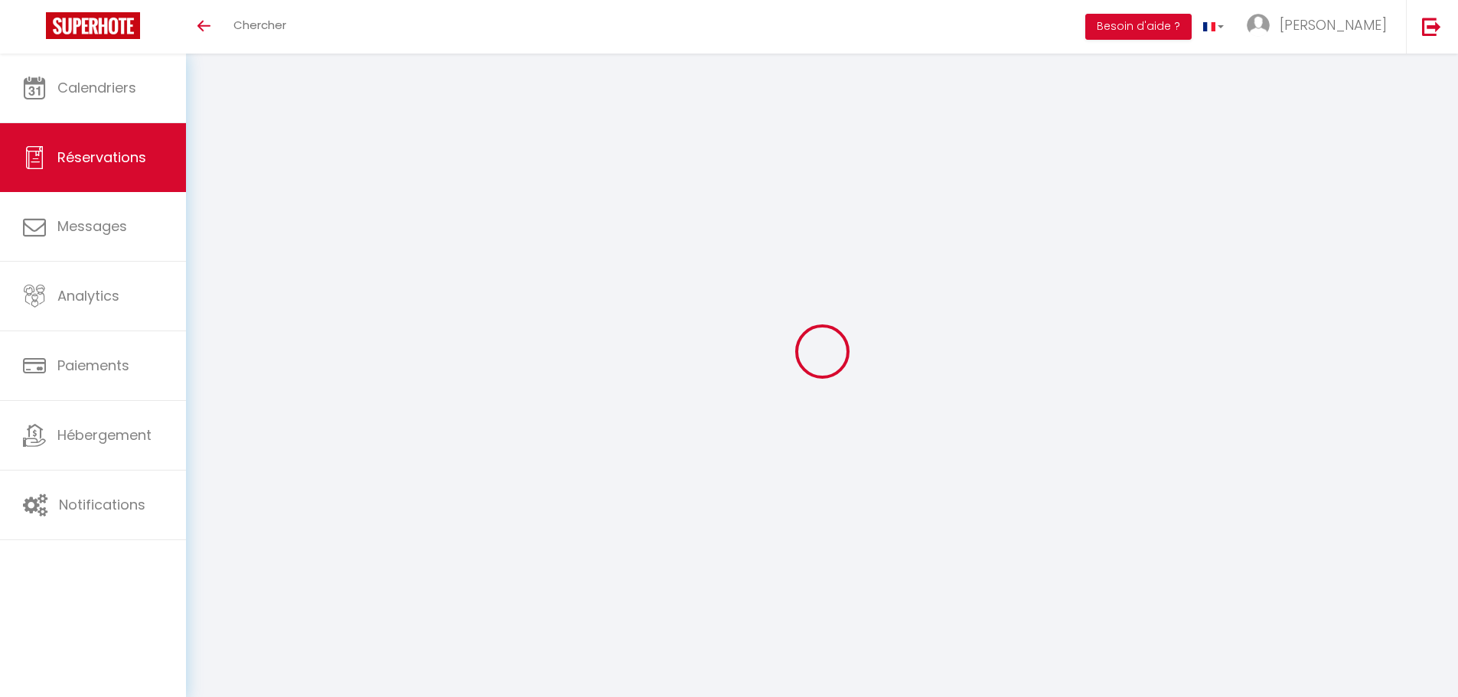
type input "[PERSON_NAME]"
type input "Chermeux"
type input "[EMAIL_ADDRESS][DOMAIN_NAME]"
type input "[PHONE_NUMBER]"
select select "FR"
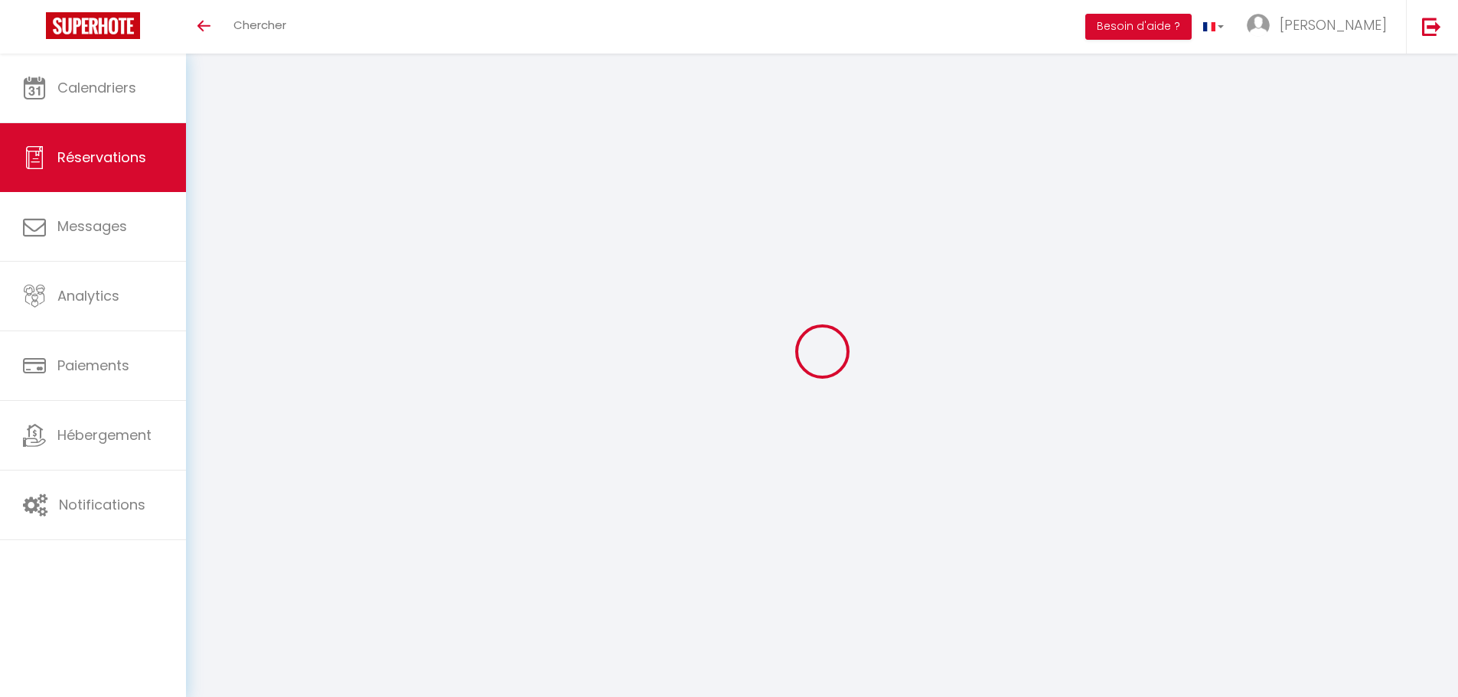
select select "35506"
select select "1"
type input "Ven 10 Octobre 2025"
select select
type input "Dim 12 Octobre 2025"
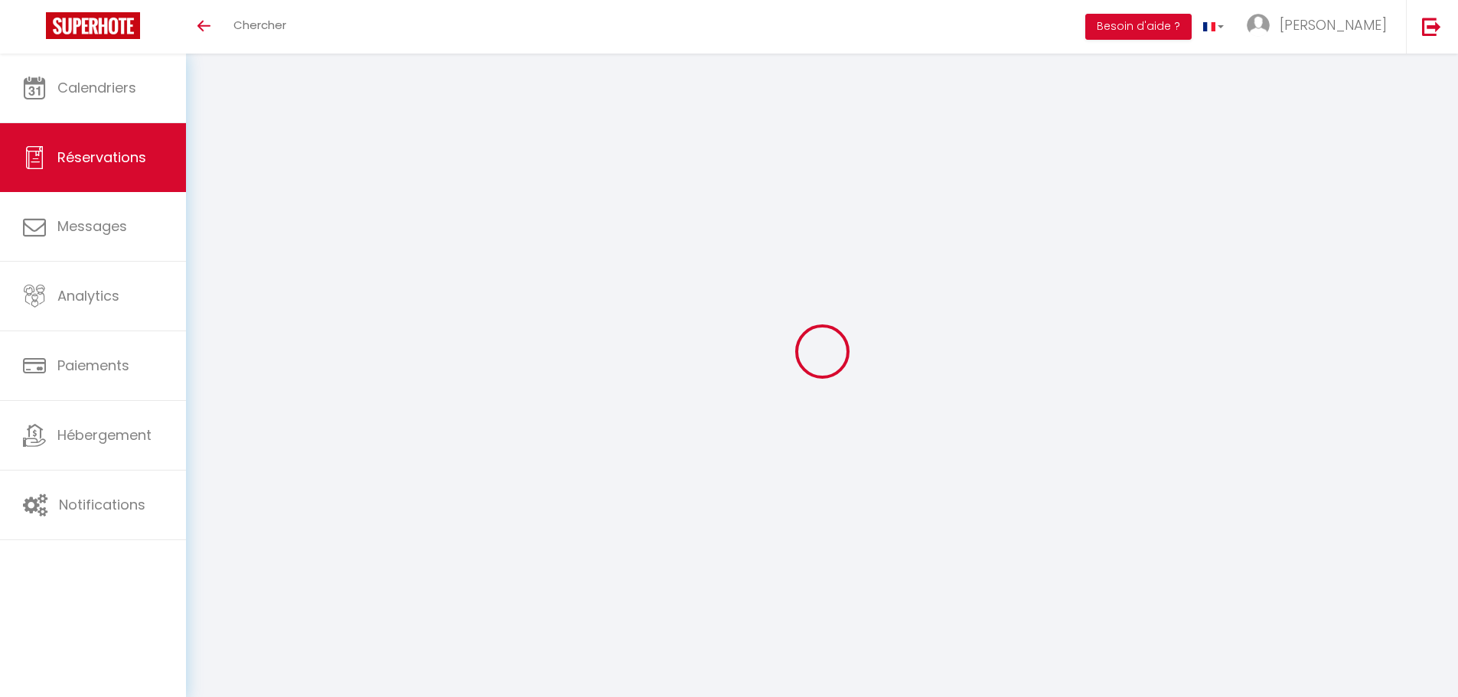
select select
type input "1"
select select "12"
select select
type input "116"
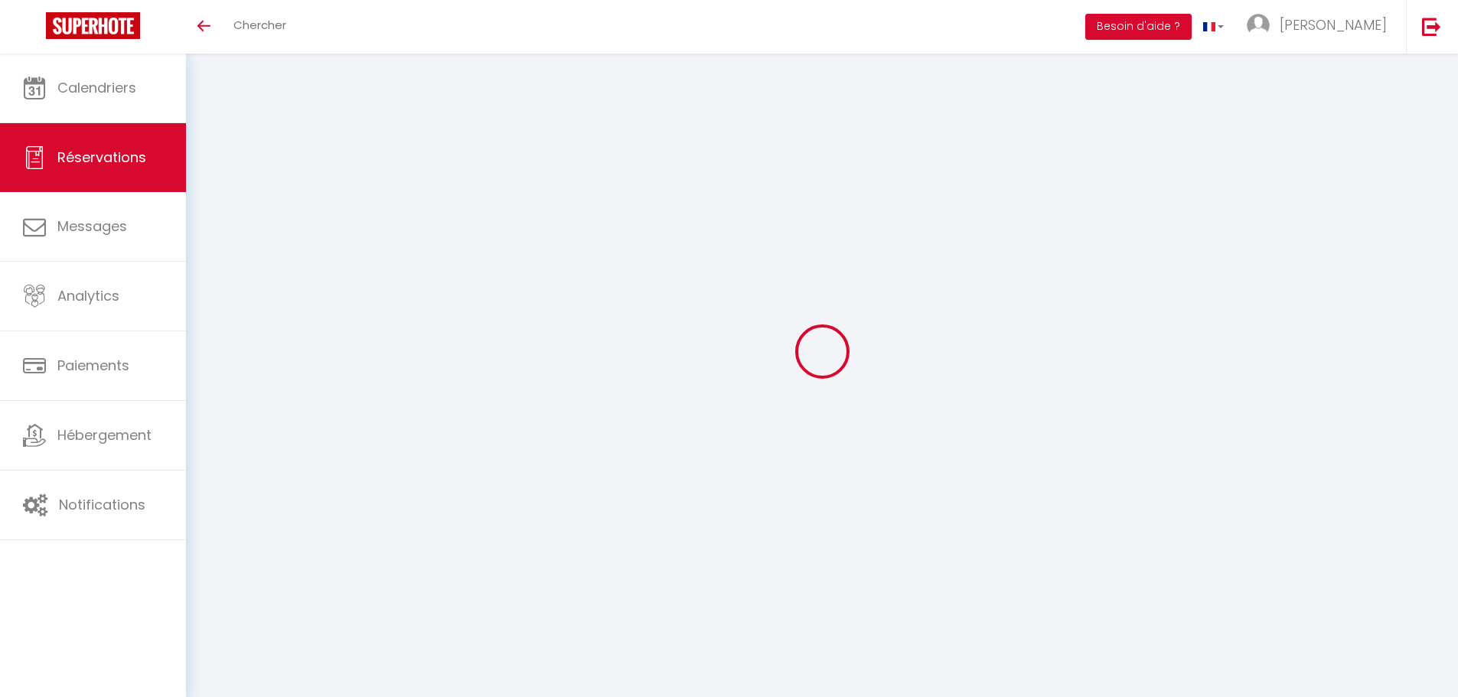
checkbox input "false"
type input "0"
select select
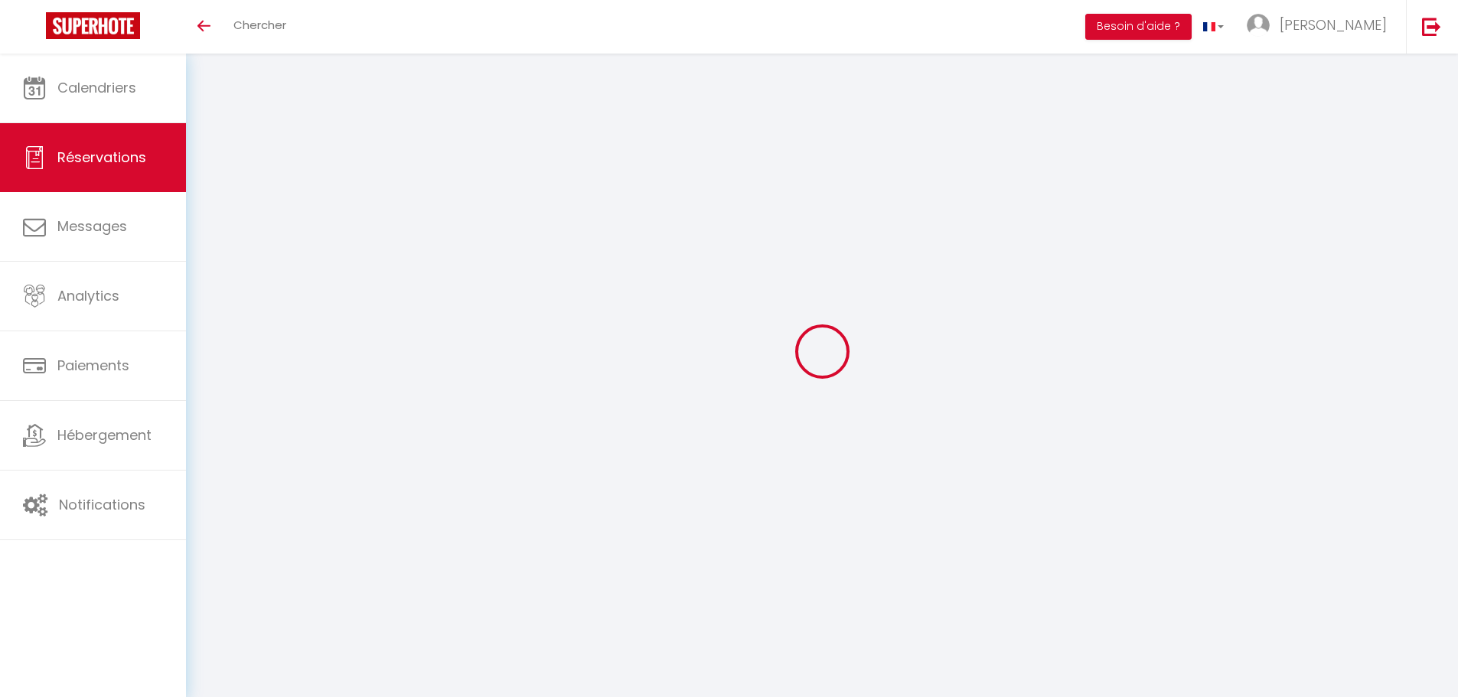
select select
checkbox input "false"
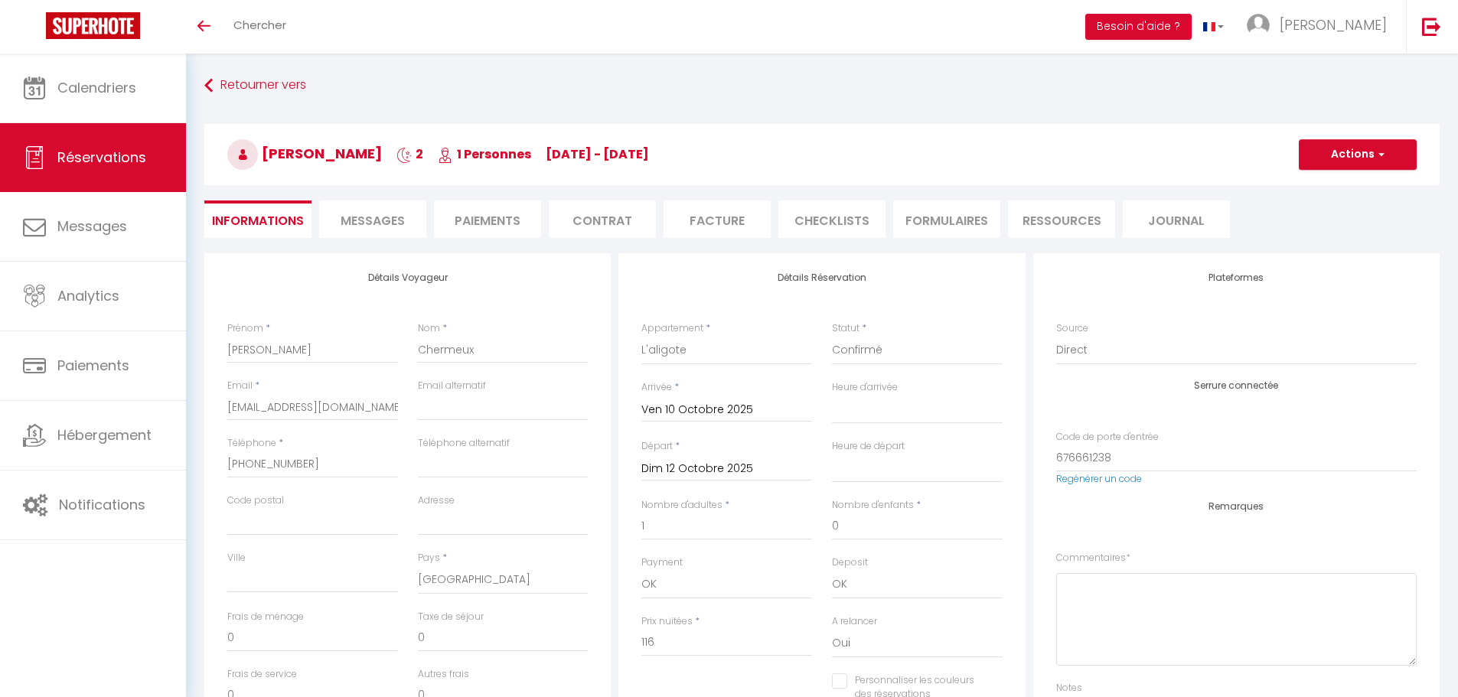
select select
checkbox input "false"
select select
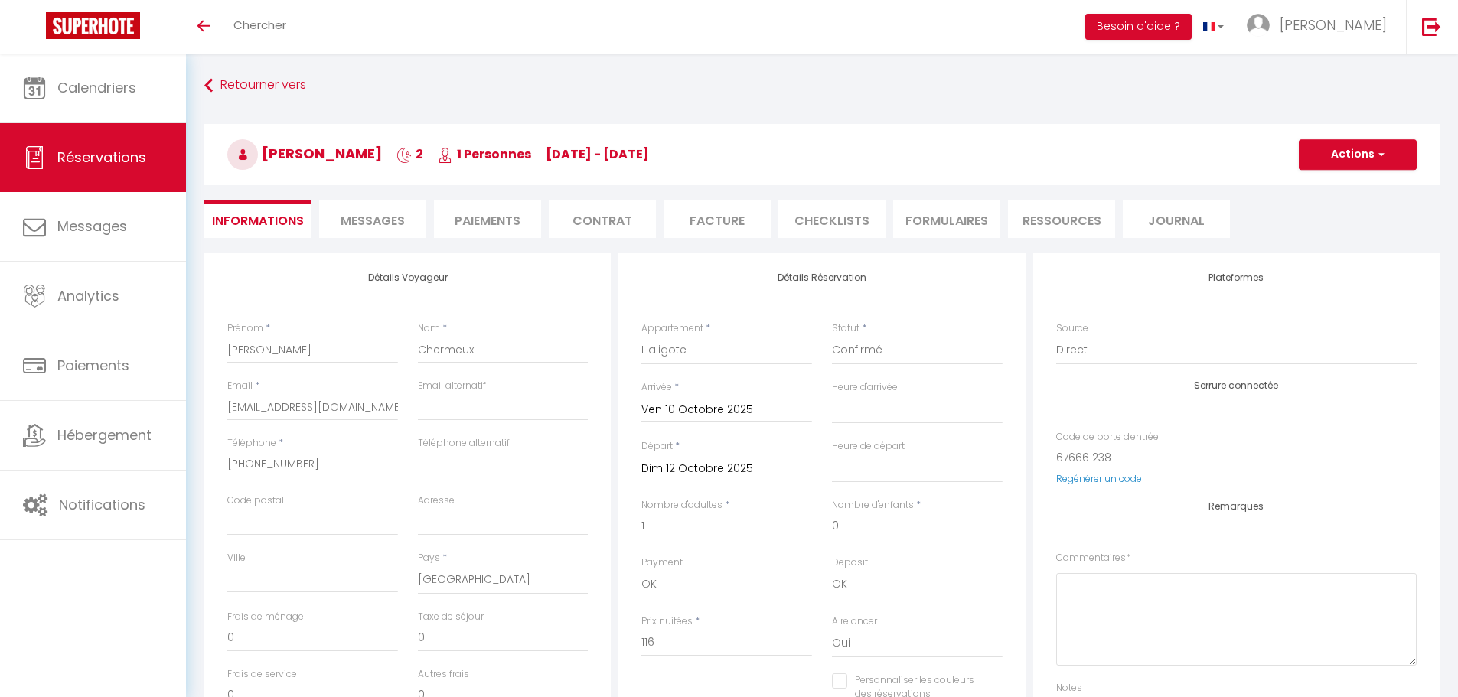
checkbox input "false"
select select
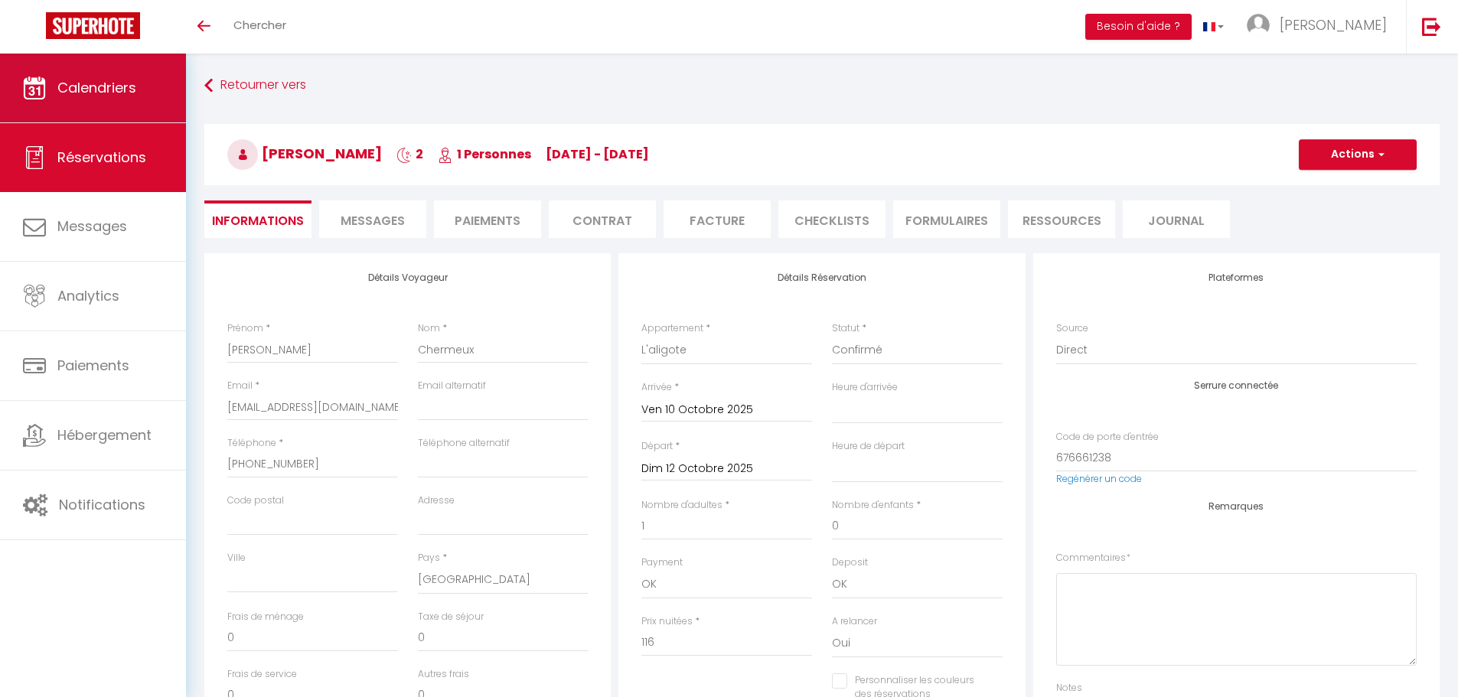
click at [100, 93] on span "Calendriers" at bounding box center [96, 87] width 79 height 19
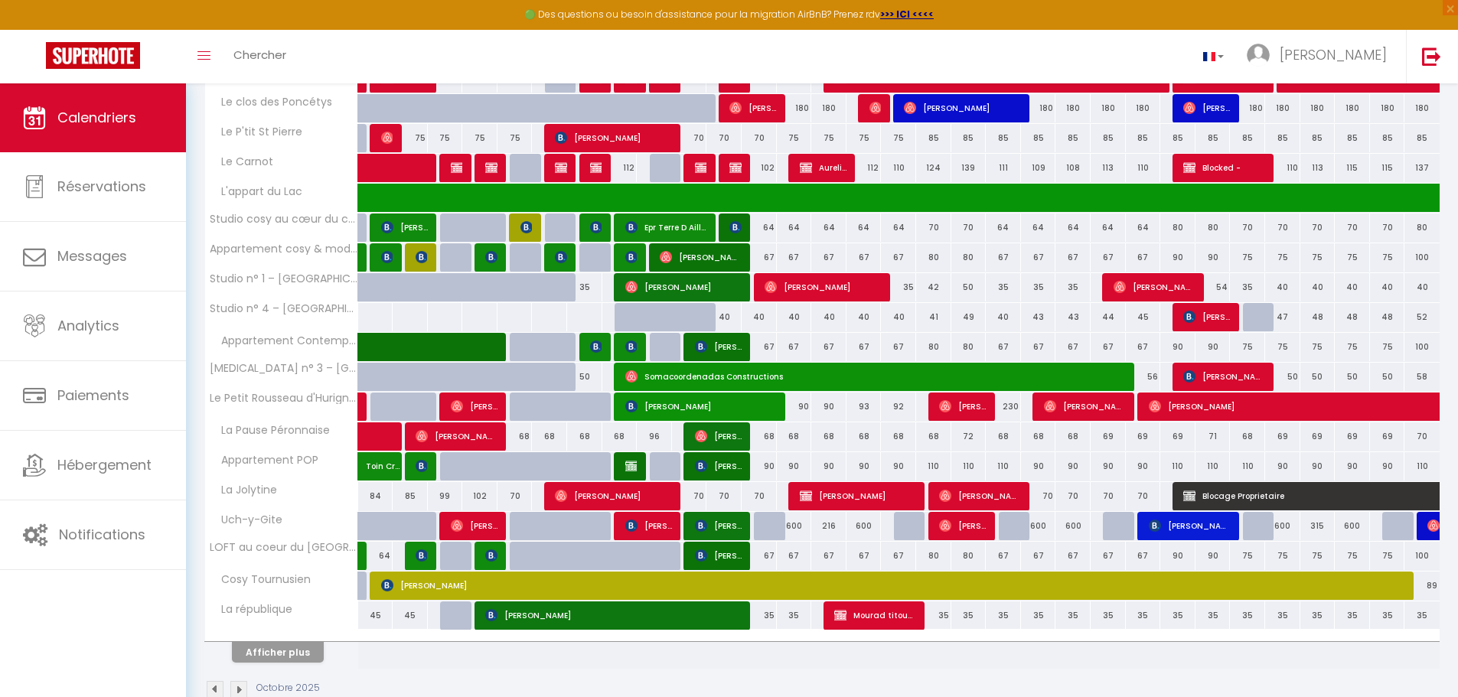
scroll to position [350, 0]
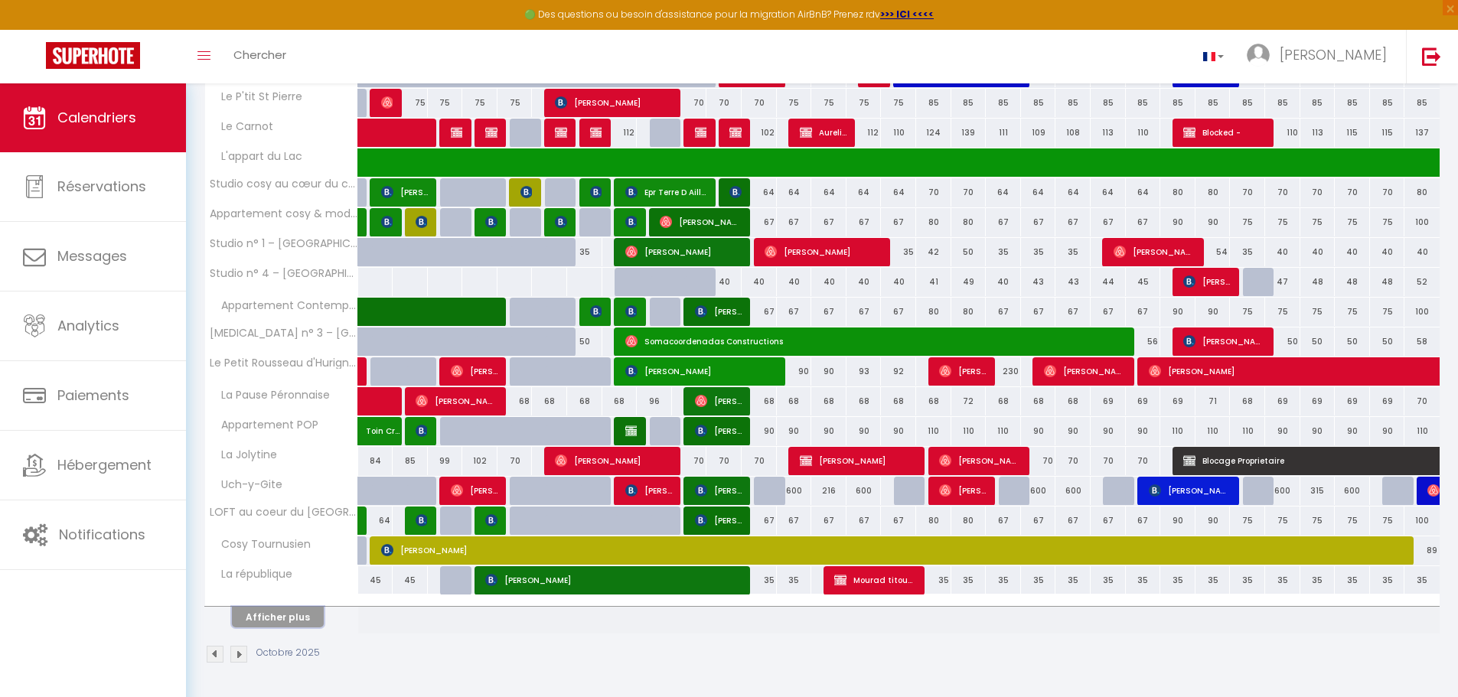
click at [272, 626] on button "Afficher plus" at bounding box center [278, 617] width 92 height 21
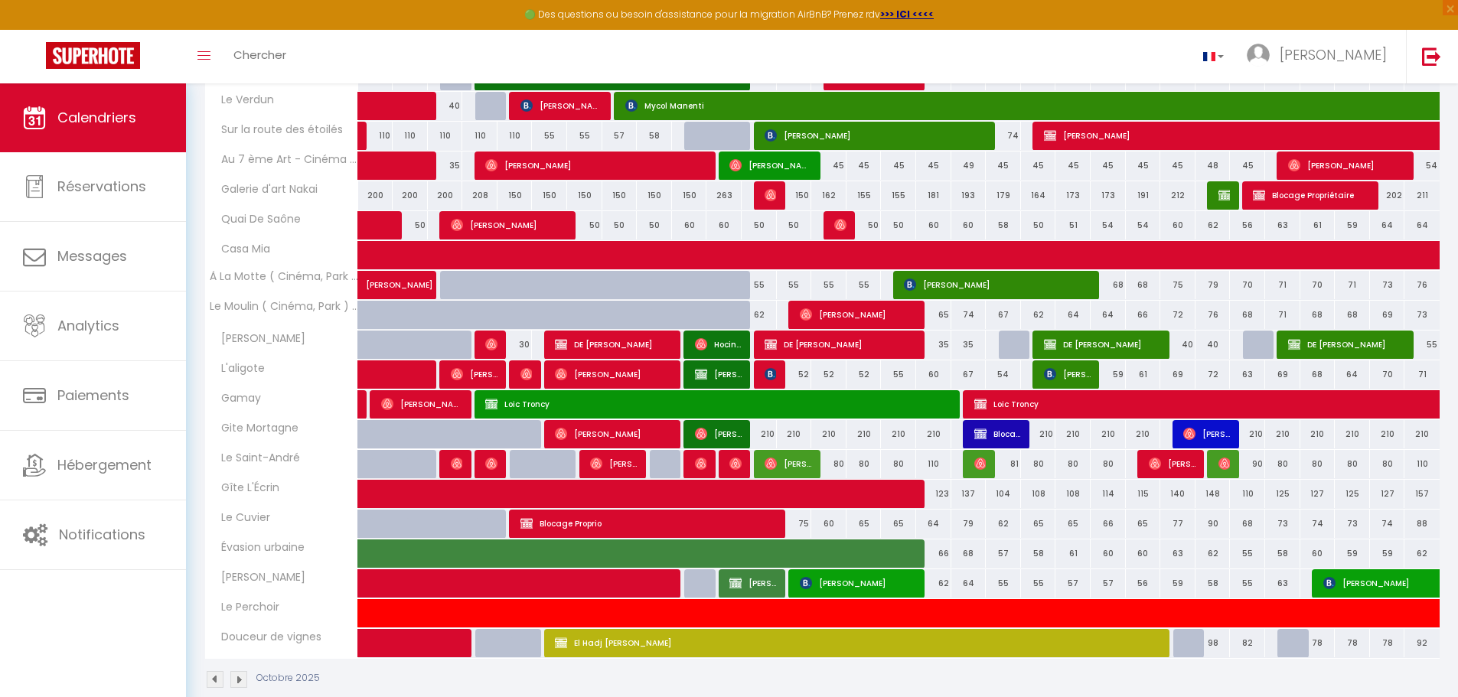
scroll to position [880, 0]
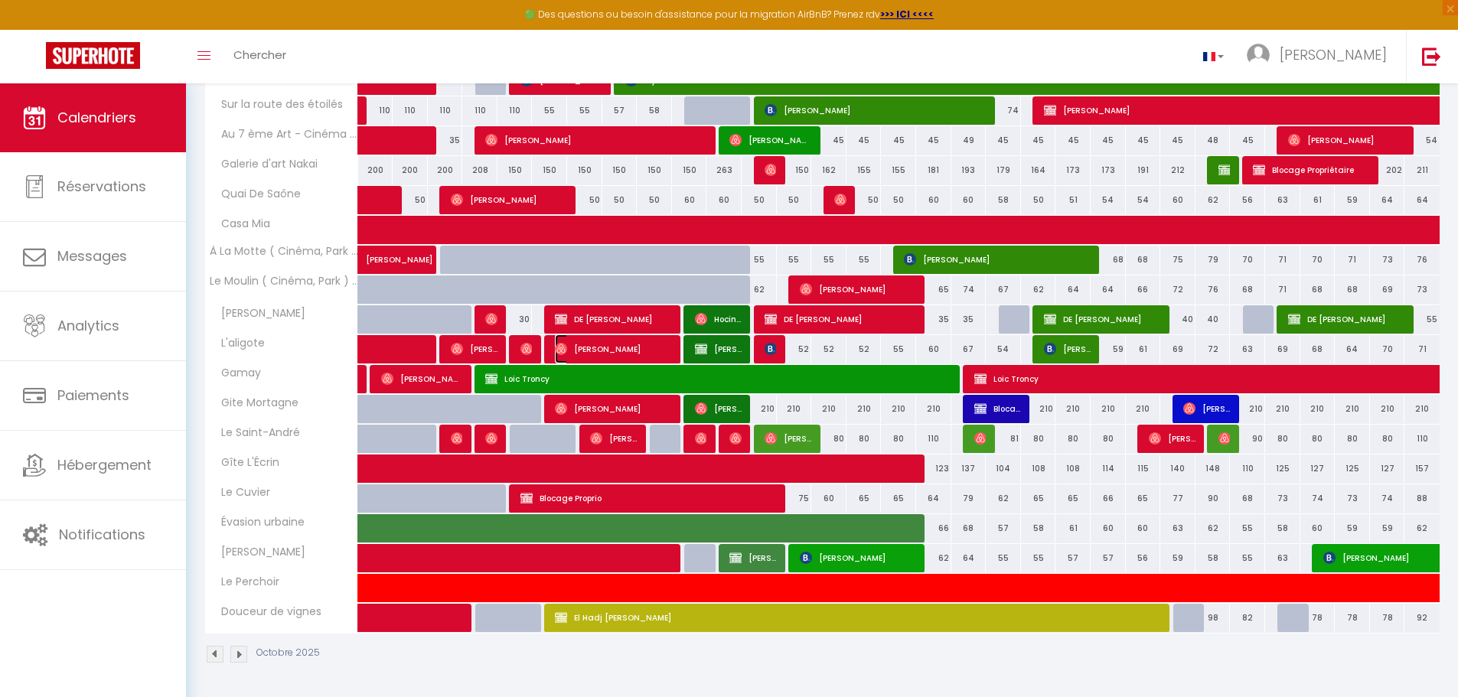
click at [637, 347] on span "[PERSON_NAME]" at bounding box center [613, 349] width 117 height 29
select select "OK"
select select "1"
select select "0"
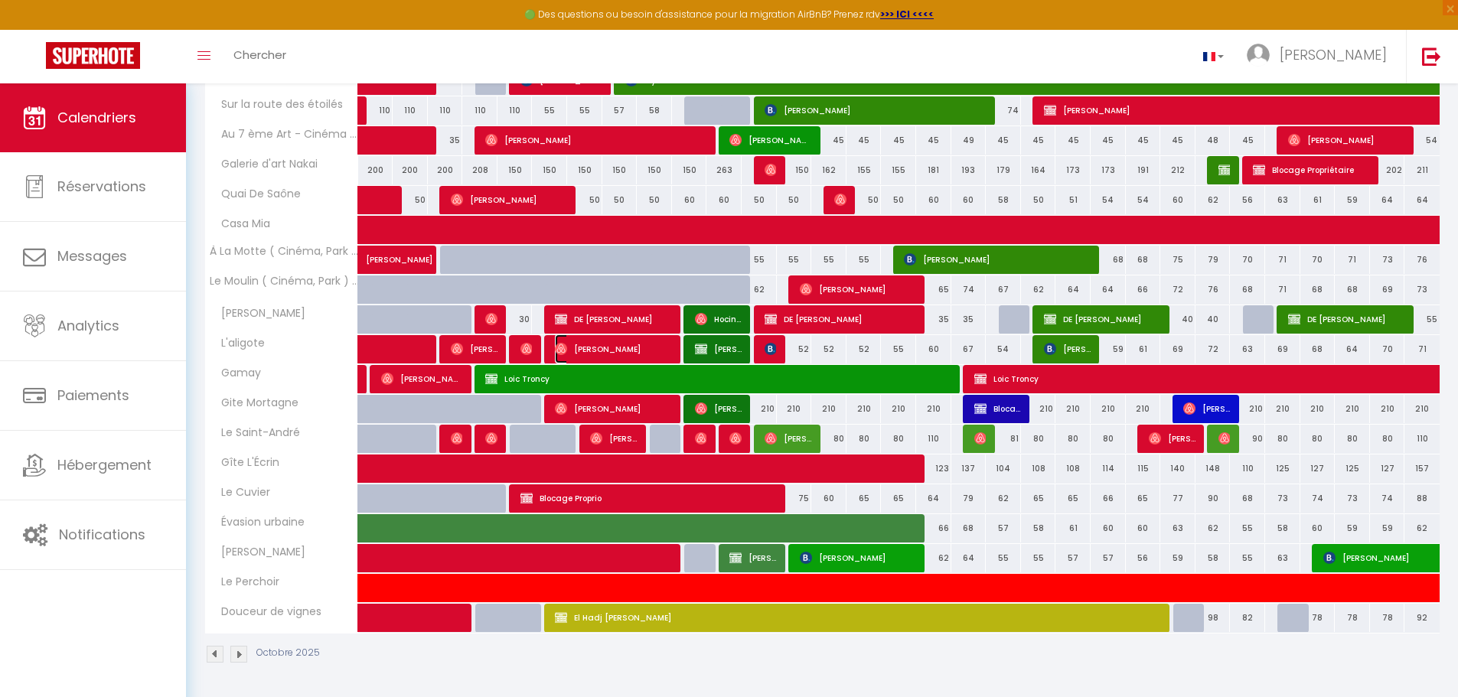
select select "1"
select select
